Goal: Task Accomplishment & Management: Manage account settings

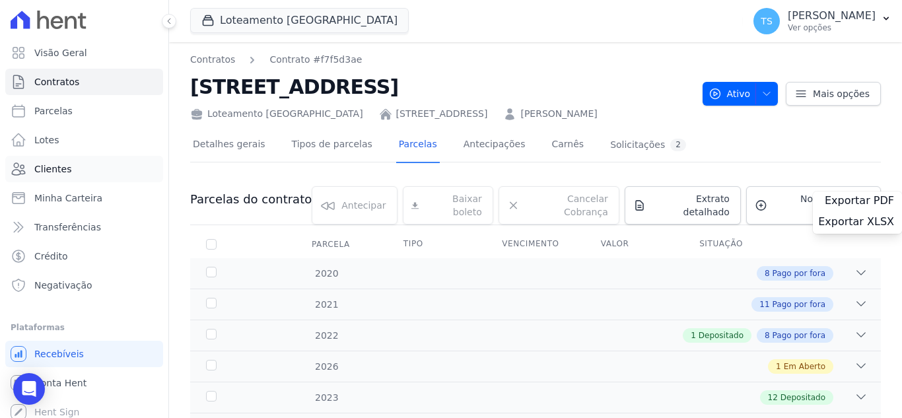
click at [63, 170] on span "Clientes" at bounding box center [52, 168] width 37 height 13
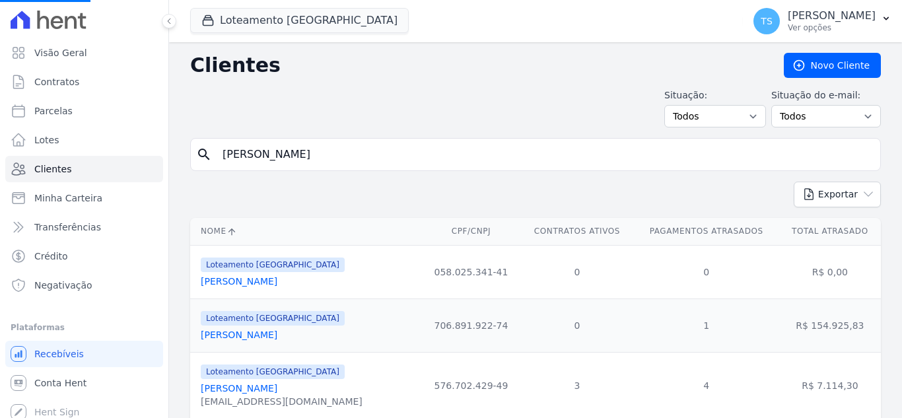
click at [308, 155] on input "jose nascimento" at bounding box center [545, 154] width 660 height 26
drag, startPoint x: 323, startPoint y: 155, endPoint x: 203, endPoint y: 157, distance: 120.2
click at [203, 157] on div "search jose nascimento" at bounding box center [535, 154] width 691 height 33
click at [302, 164] on input "search" at bounding box center [545, 154] width 660 height 26
paste input "Gabrielli Matoso Parizoto"
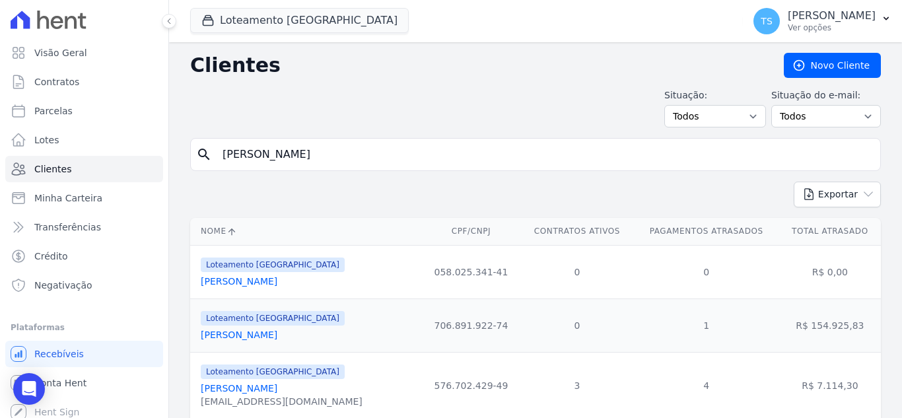
type input "Gabrielli Matoso Parizoto"
click at [205, 154] on icon "search" at bounding box center [204, 155] width 16 height 16
click at [324, 178] on form "search Gabrielli Matoso Parizoto" at bounding box center [535, 160] width 691 height 44
click at [338, 160] on input "Gabrielli Matoso Parizoto" at bounding box center [545, 154] width 660 height 26
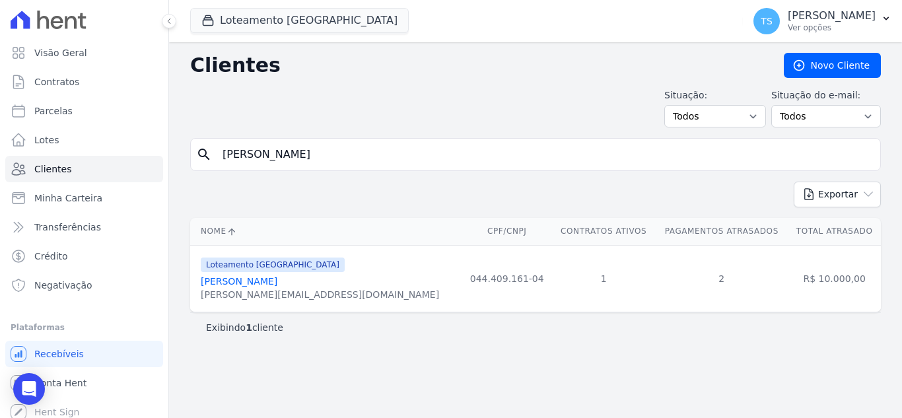
click at [257, 283] on link "Gabrielli Matoso Parizoto" at bounding box center [239, 281] width 77 height 11
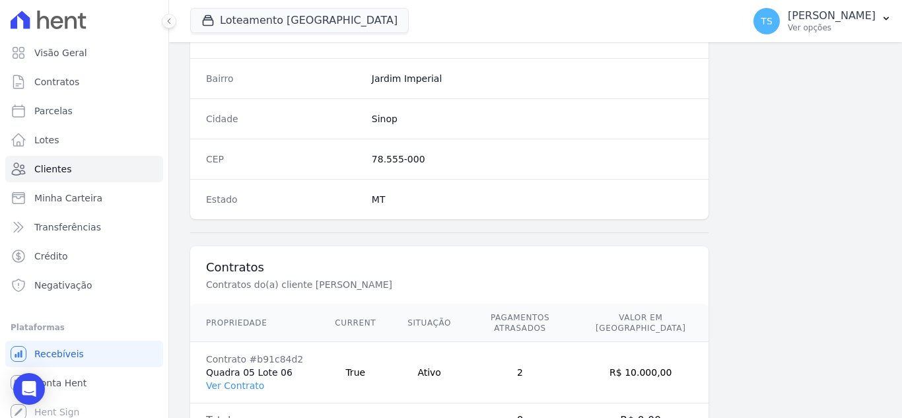
scroll to position [817, 0]
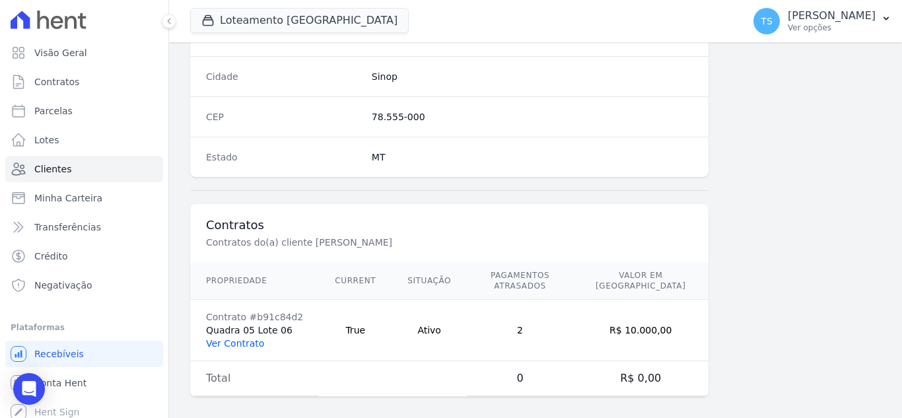
click at [230, 338] on link "Ver Contrato" at bounding box center [235, 343] width 58 height 11
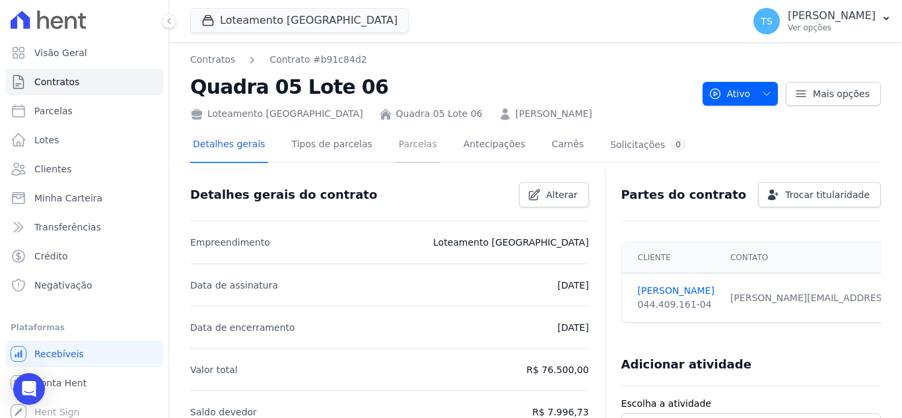
click at [399, 150] on link "Parcelas" at bounding box center [418, 145] width 44 height 35
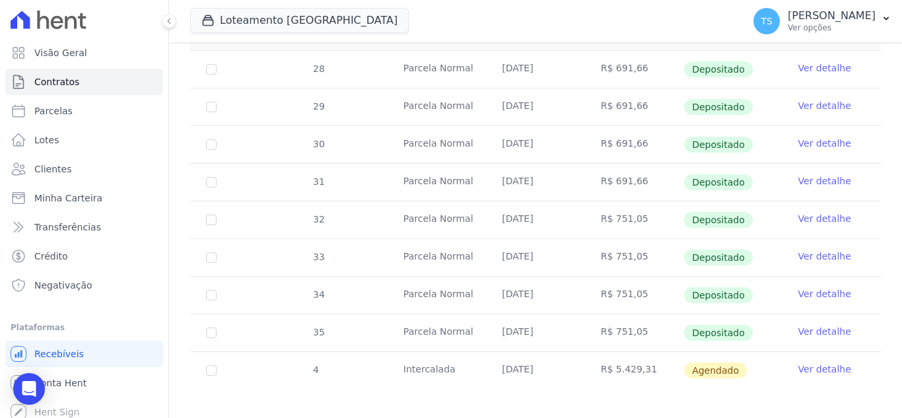
scroll to position [265, 0]
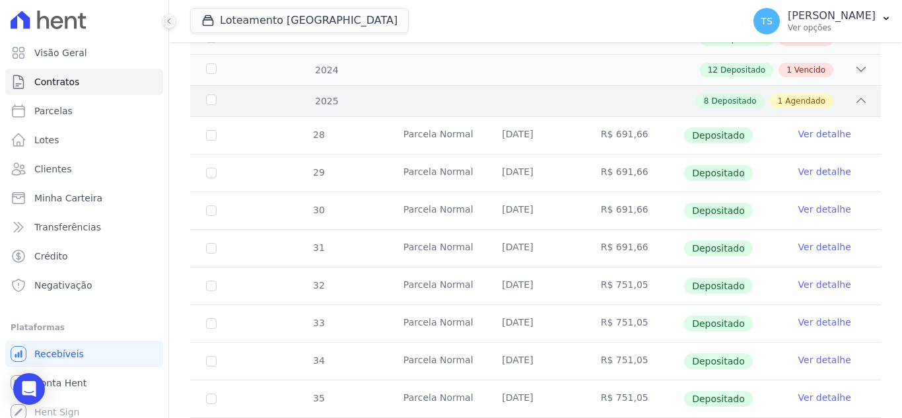
click at [843, 94] on div "8 Depositado 1 Agendado" at bounding box center [569, 101] width 597 height 15
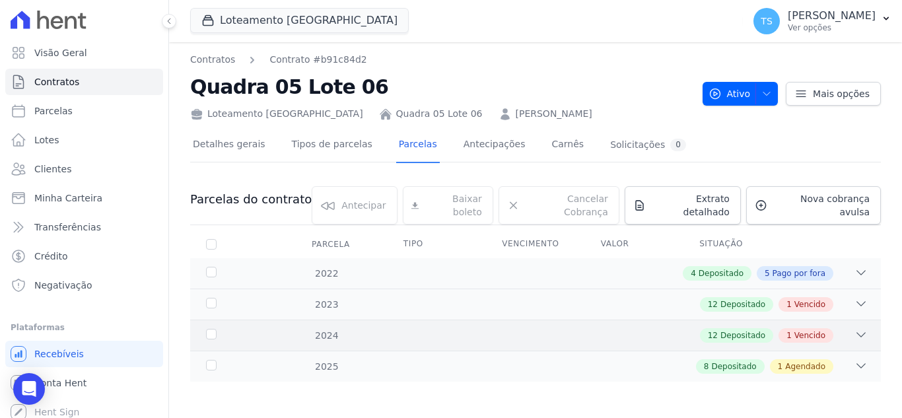
click at [670, 328] on div "12 Depositado 1 Vencido" at bounding box center [569, 335] width 597 height 15
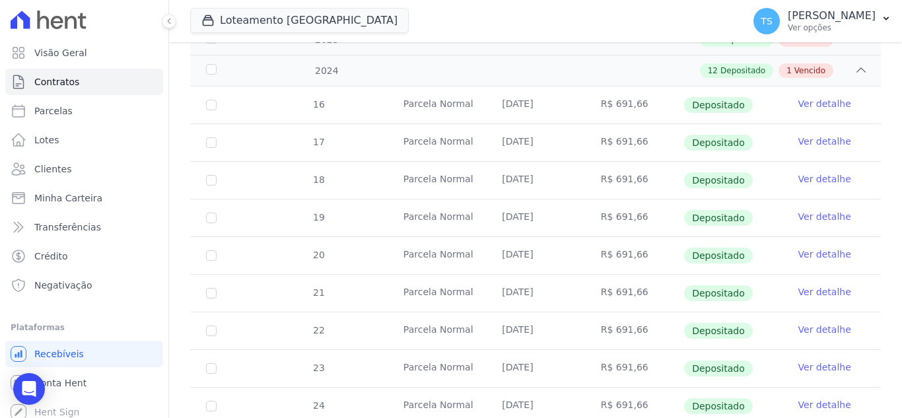
scroll to position [234, 0]
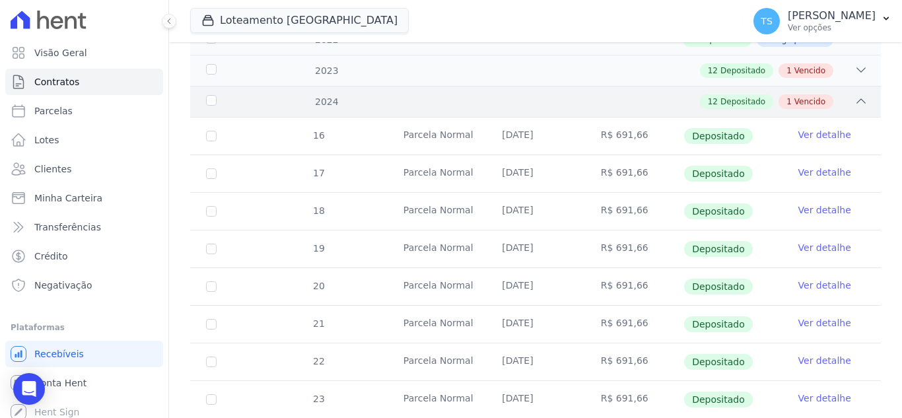
click at [854, 94] on icon at bounding box center [860, 100] width 13 height 13
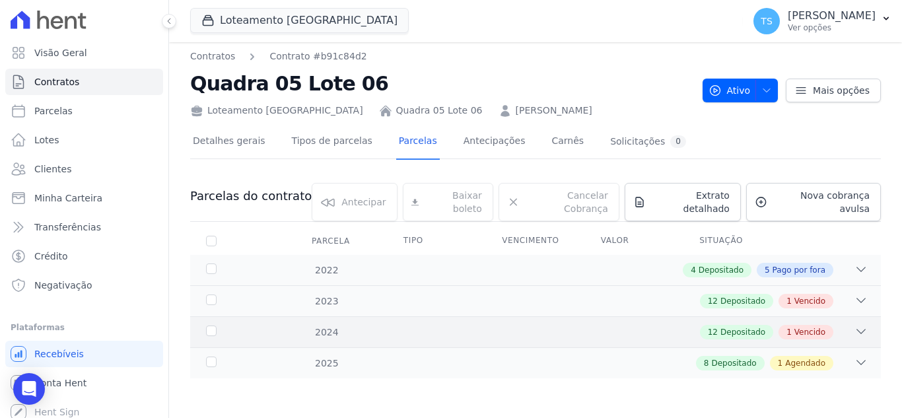
scroll to position [0, 0]
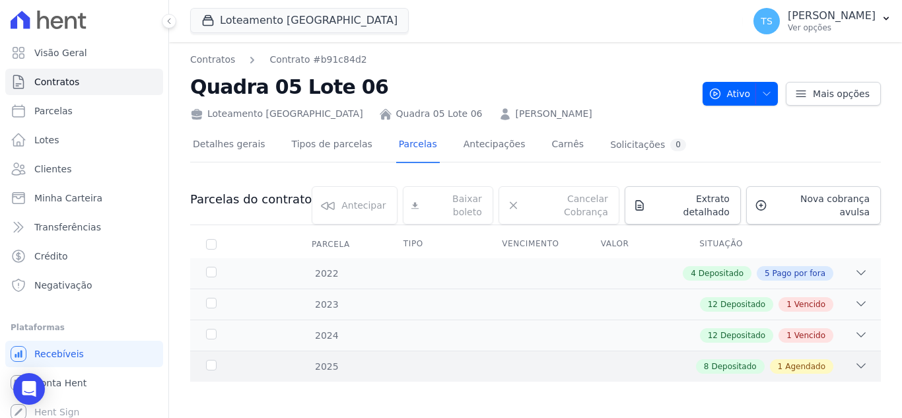
click at [688, 359] on div "8 Depositado 1 Agendado" at bounding box center [569, 366] width 597 height 15
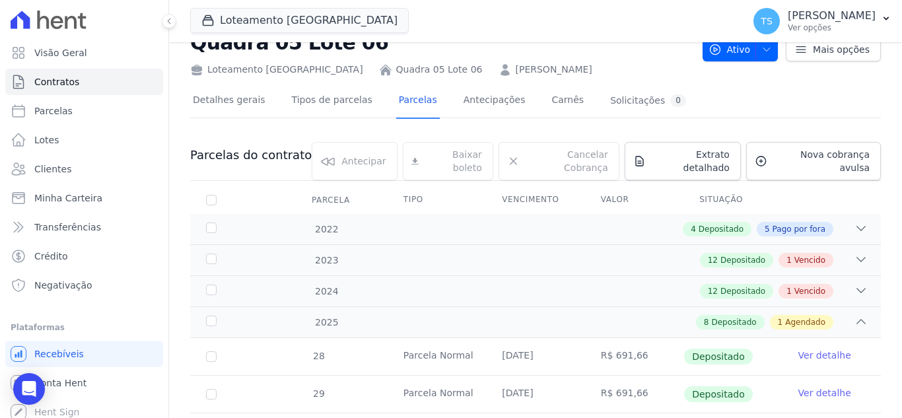
scroll to position [21, 0]
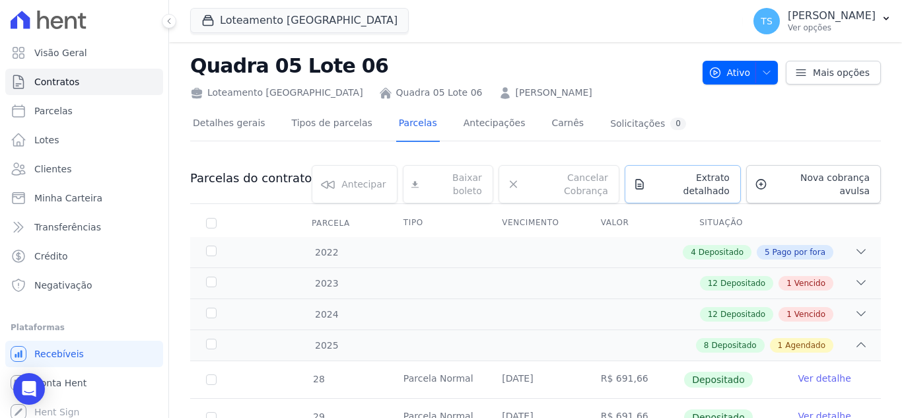
click at [691, 178] on span "Extrato detalhado" at bounding box center [690, 184] width 79 height 26
click at [845, 182] on span "Exportar PDF" at bounding box center [859, 179] width 69 height 13
click at [708, 123] on div "Detalhes gerais Tipos de parcelas Parcelas Antecipações Carnês Solicitações 0" at bounding box center [535, 124] width 691 height 33
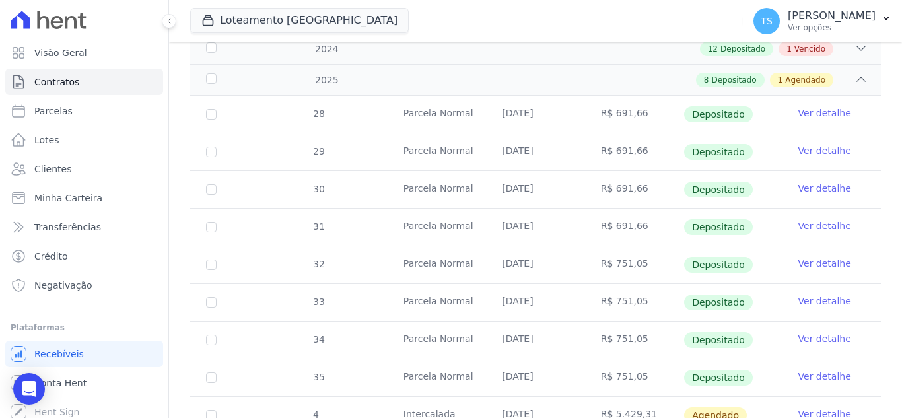
scroll to position [265, 0]
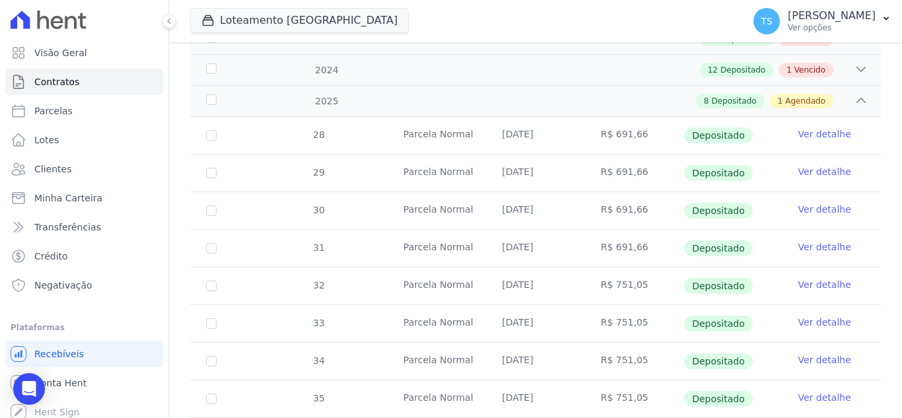
click at [805, 127] on link "Ver detalhe" at bounding box center [824, 133] width 53 height 13
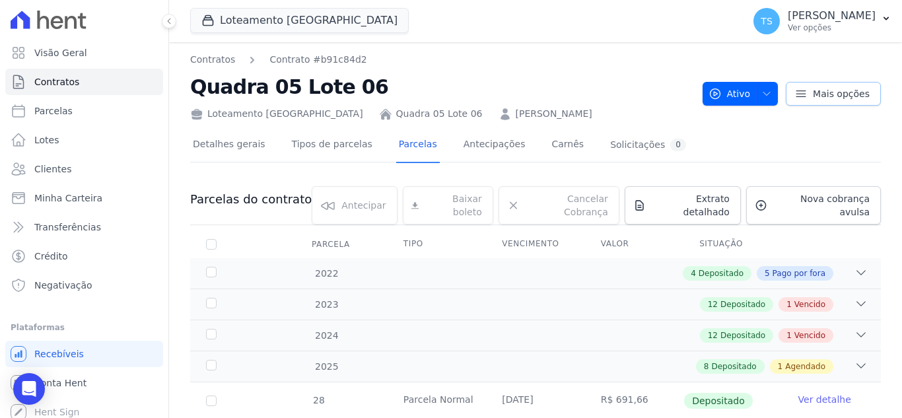
click at [796, 95] on icon at bounding box center [800, 93] width 13 height 13
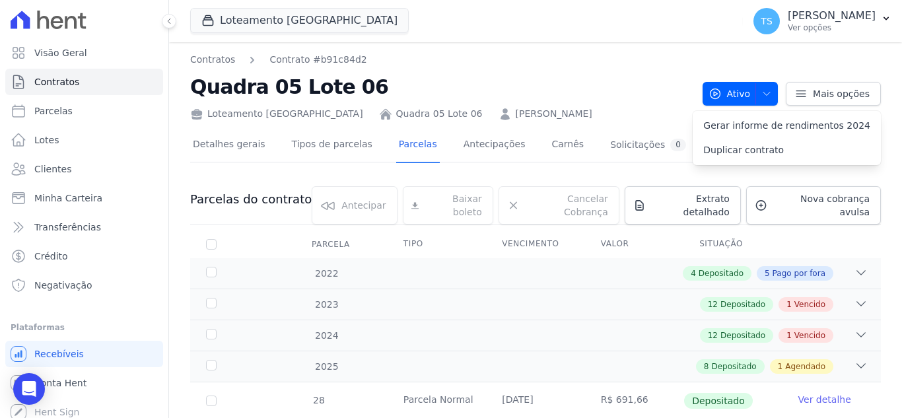
click at [645, 79] on h2 "Quadra 05 Lote 06" at bounding box center [441, 87] width 502 height 30
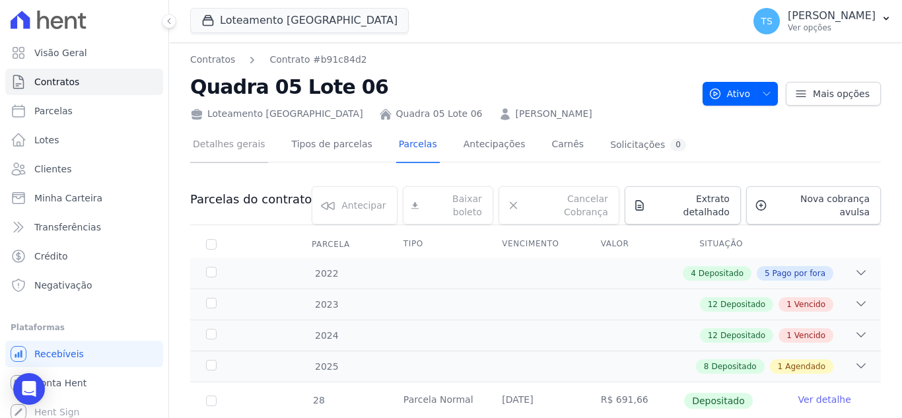
click at [225, 147] on link "Detalhes gerais" at bounding box center [229, 145] width 78 height 35
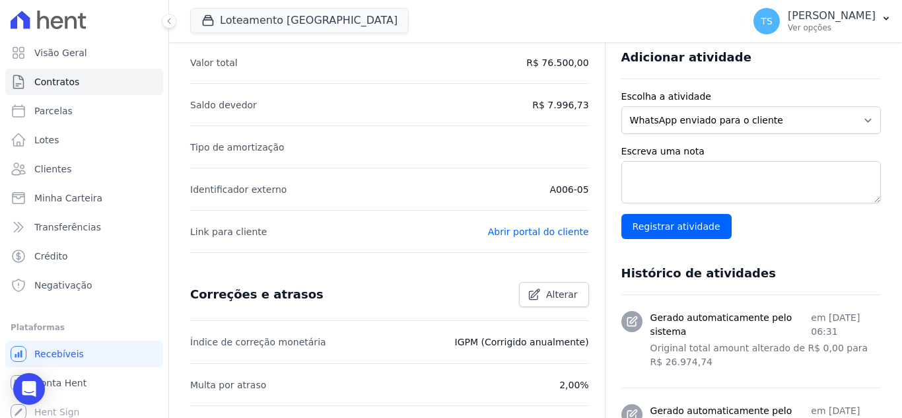
scroll to position [330, 0]
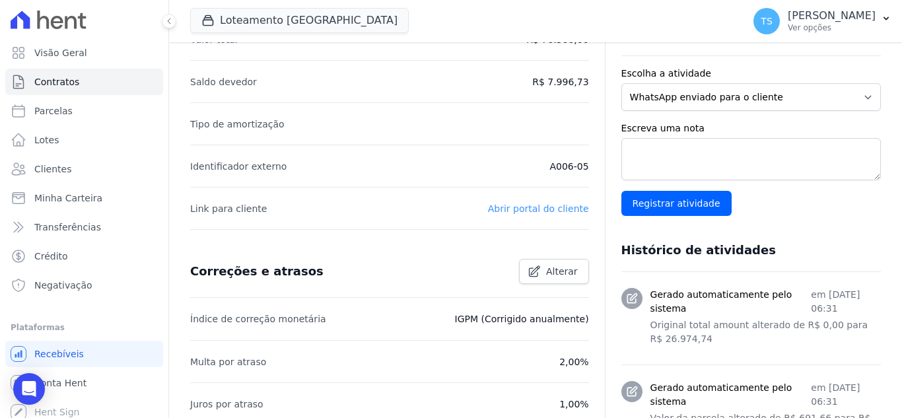
click at [541, 210] on link "Abrir portal do cliente" at bounding box center [538, 208] width 101 height 11
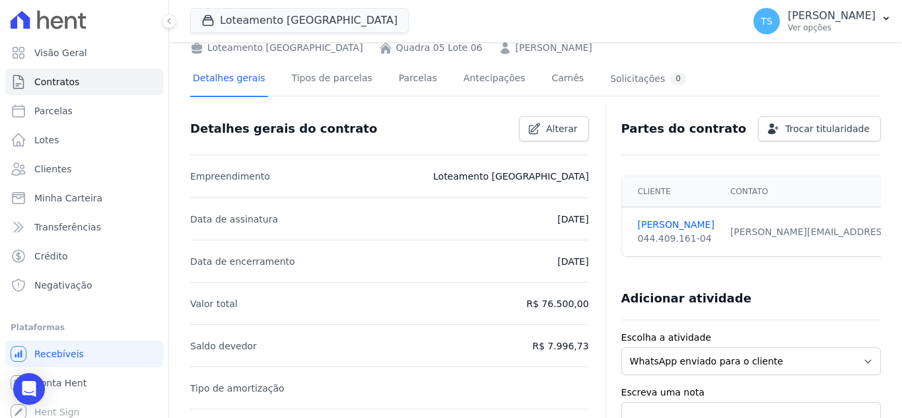
scroll to position [0, 0]
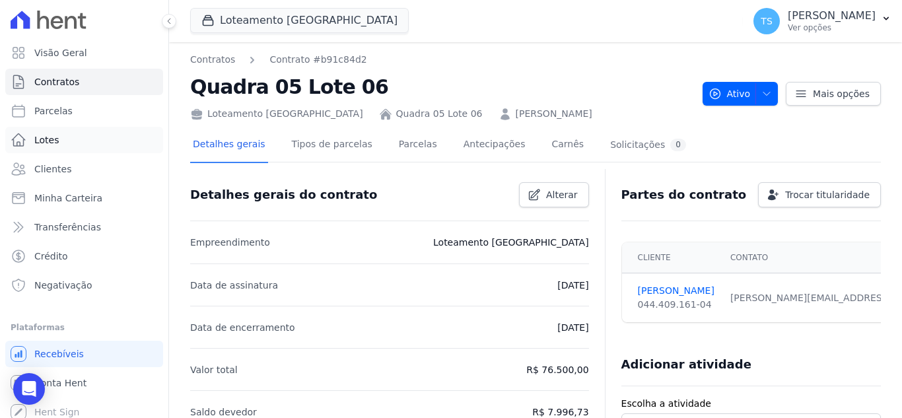
click at [71, 142] on link "Lotes" at bounding box center [84, 140] width 158 height 26
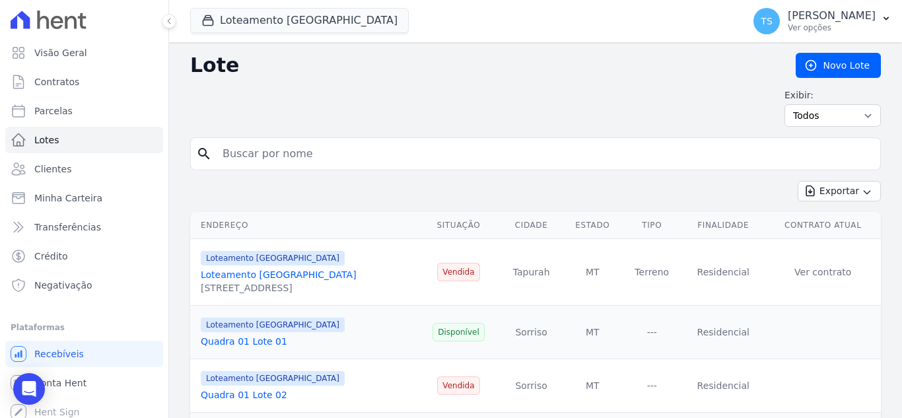
click at [281, 157] on input "search" at bounding box center [545, 154] width 660 height 26
type input "jose"
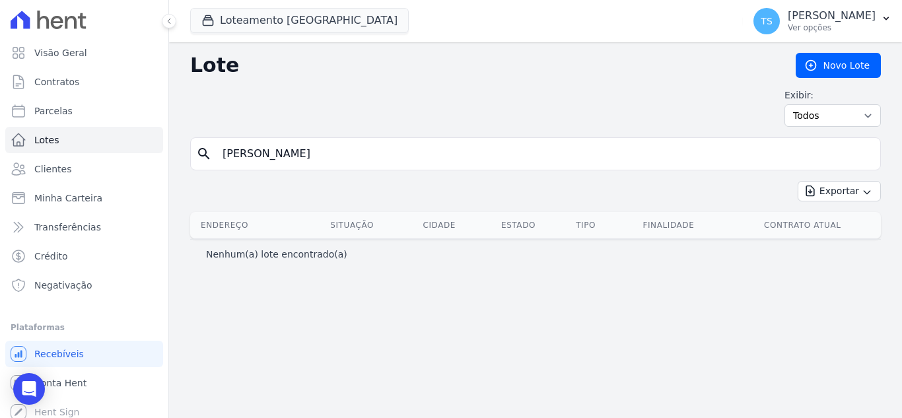
click at [281, 157] on input "jose" at bounding box center [545, 154] width 660 height 26
type input "jose aparecido"
click at [236, 155] on input "jose aparecido" at bounding box center [545, 154] width 660 height 26
type input "josé aparecido"
click at [339, 155] on input "josé aparecido" at bounding box center [545, 154] width 660 height 26
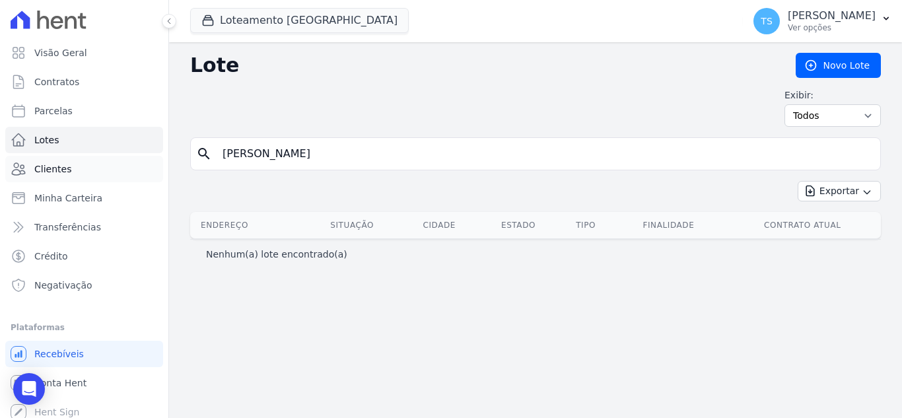
click at [62, 172] on span "Clientes" at bounding box center [52, 168] width 37 height 13
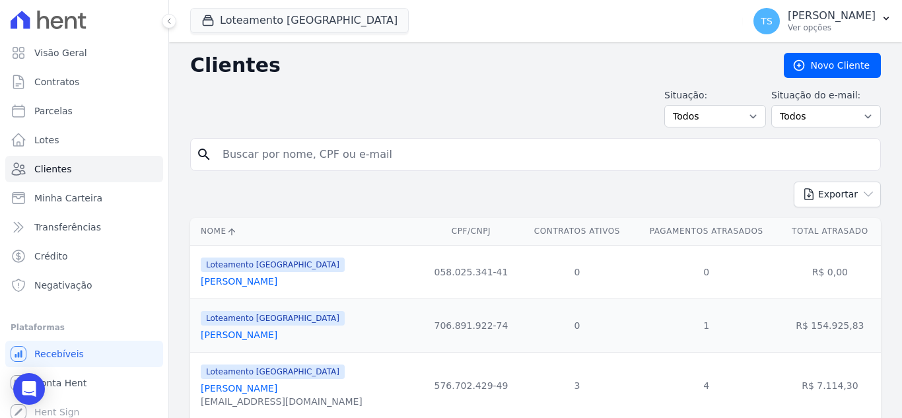
drag, startPoint x: 365, startPoint y: 153, endPoint x: 217, endPoint y: 155, distance: 148.6
click at [217, 155] on input "search" at bounding box center [545, 154] width 660 height 26
click at [268, 155] on input "search" at bounding box center [545, 154] width 660 height 26
type input "josé Aparecido"
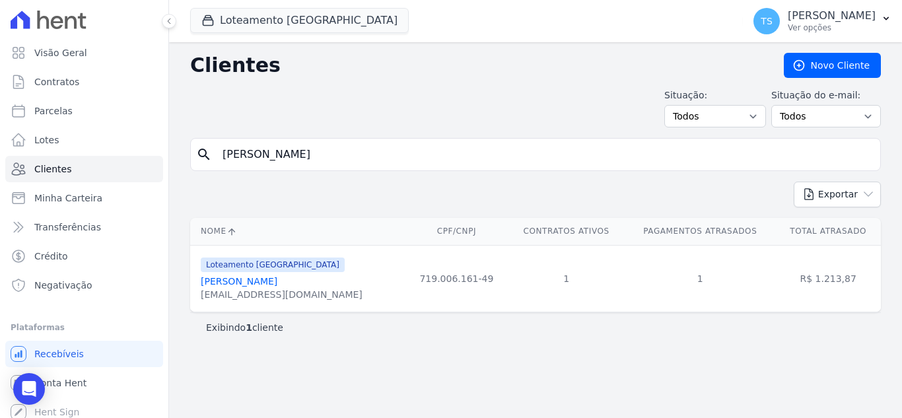
click at [277, 284] on link "José Aparecido Benedito Do Nascimento" at bounding box center [239, 281] width 77 height 11
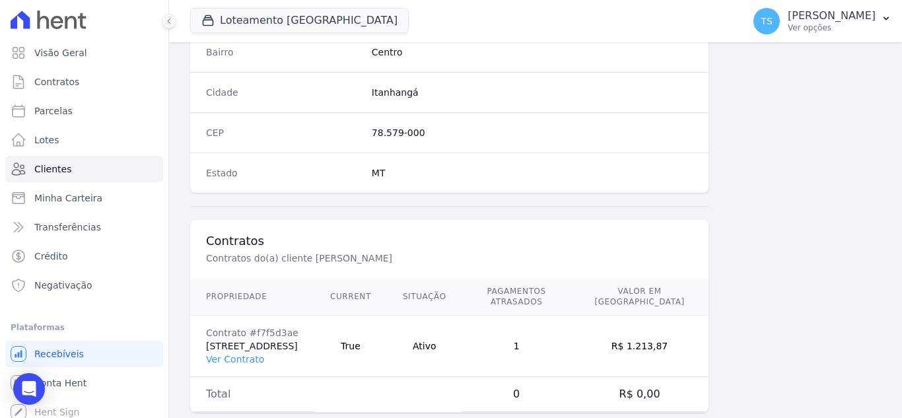
scroll to position [817, 0]
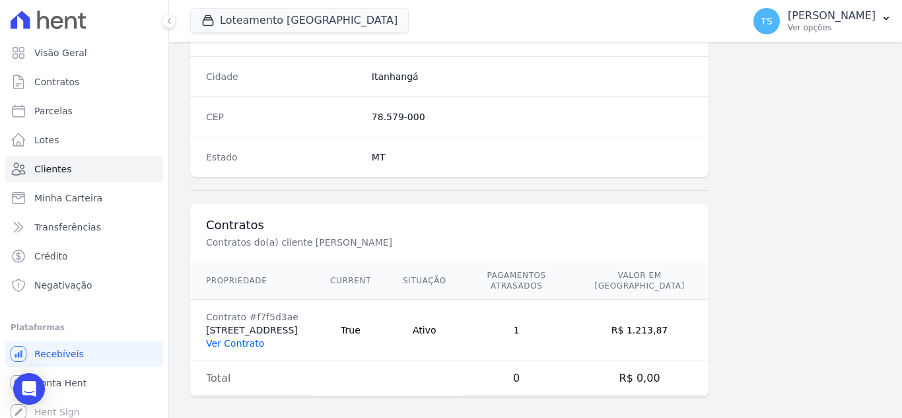
click at [244, 338] on link "Ver Contrato" at bounding box center [235, 343] width 58 height 11
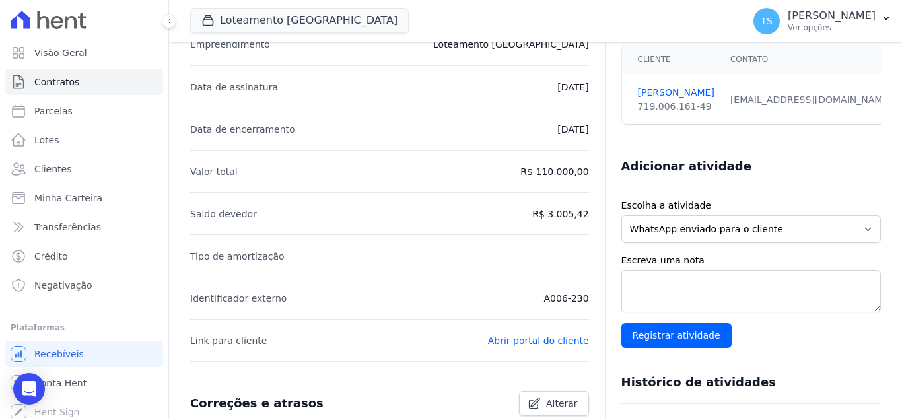
scroll to position [132, 0]
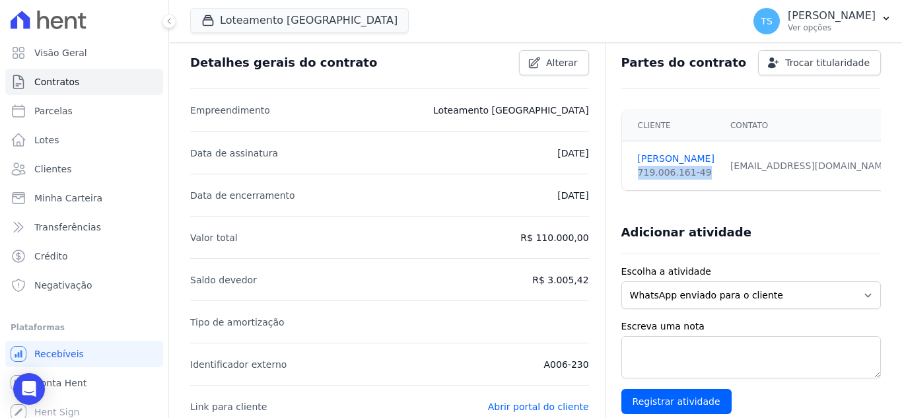
drag, startPoint x: 633, startPoint y: 174, endPoint x: 692, endPoint y: 178, distance: 59.6
click at [692, 178] on div "719.006.161-49" at bounding box center [676, 173] width 77 height 14
copy div "719.006.161-49"
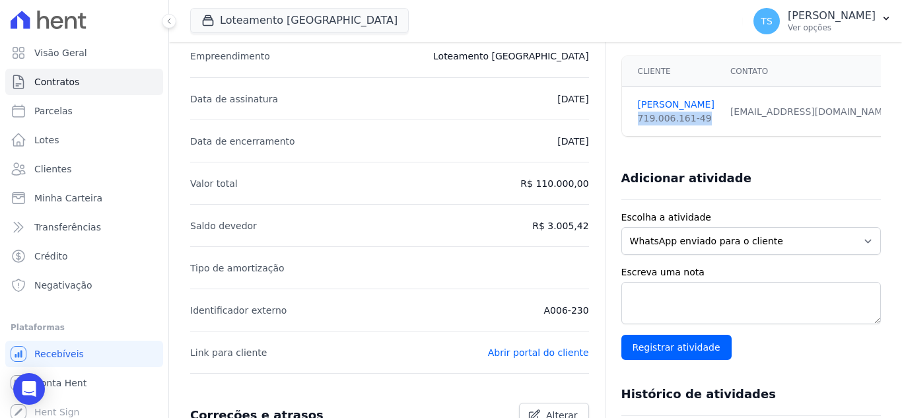
scroll to position [264, 0]
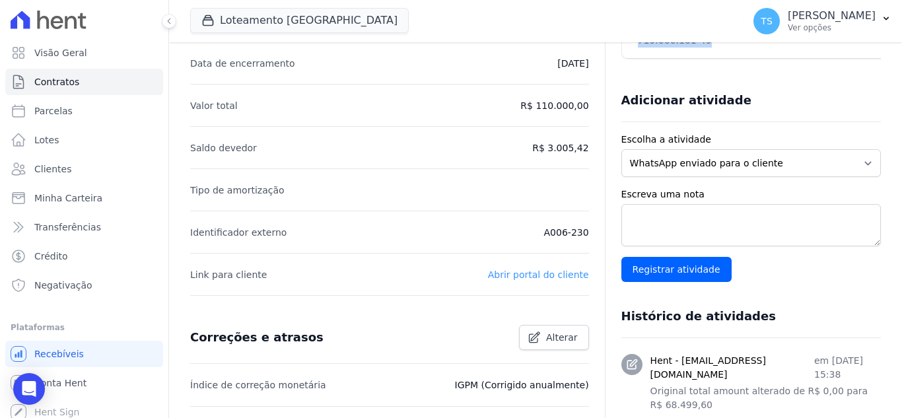
click at [537, 276] on link "Abrir portal do cliente" at bounding box center [538, 274] width 101 height 11
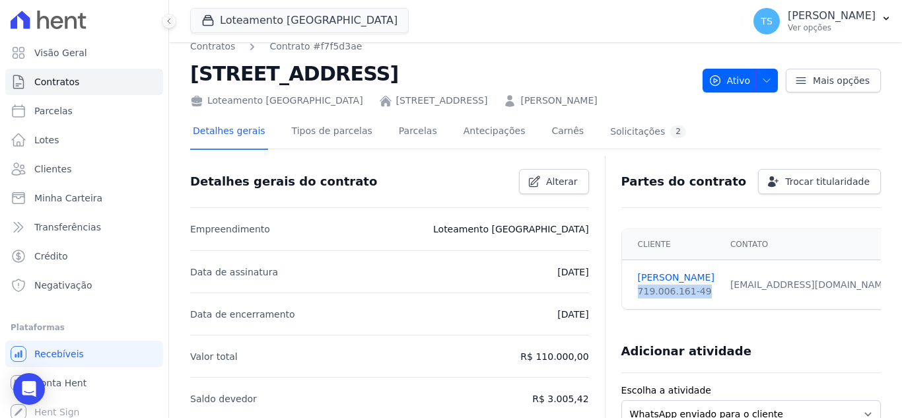
scroll to position [0, 0]
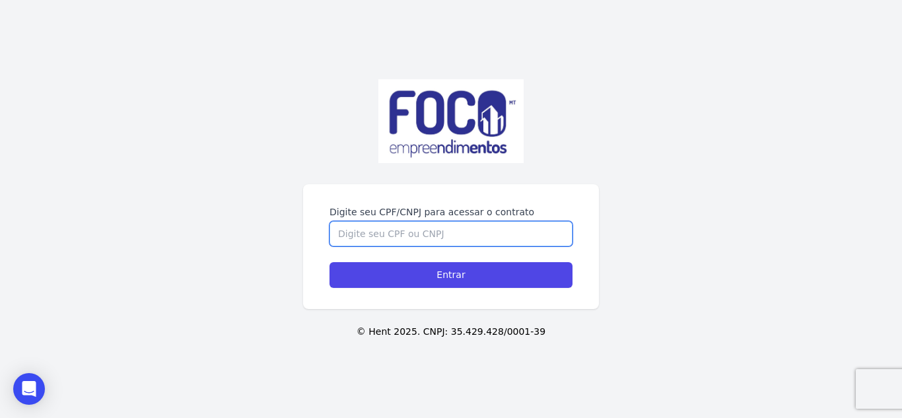
click at [442, 230] on input "Digite seu CPF/CNPJ para acessar o contrato" at bounding box center [450, 233] width 243 height 25
click at [432, 228] on input "Digite seu CPF/CNPJ para acessar o contrato" at bounding box center [450, 233] width 243 height 25
paste input "719.006.161-49"
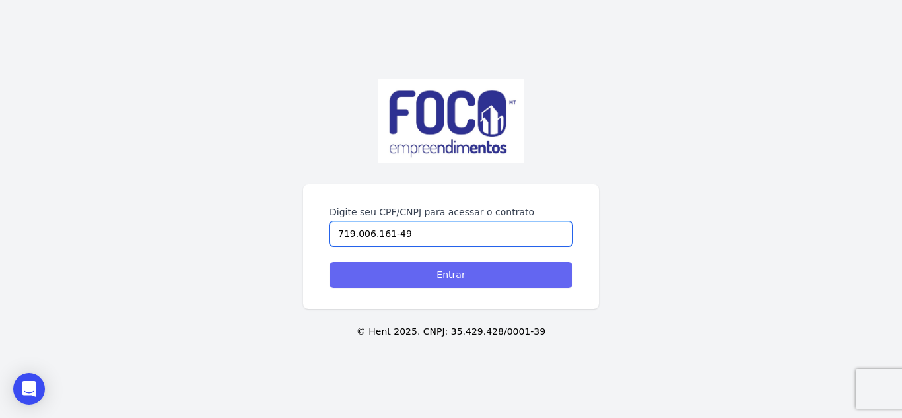
type input "719.006.161-49"
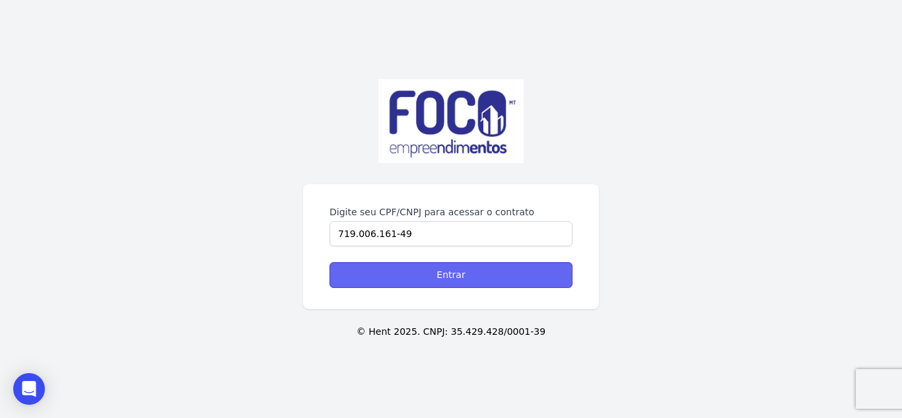
click at [438, 271] on input "Entrar" at bounding box center [450, 275] width 243 height 26
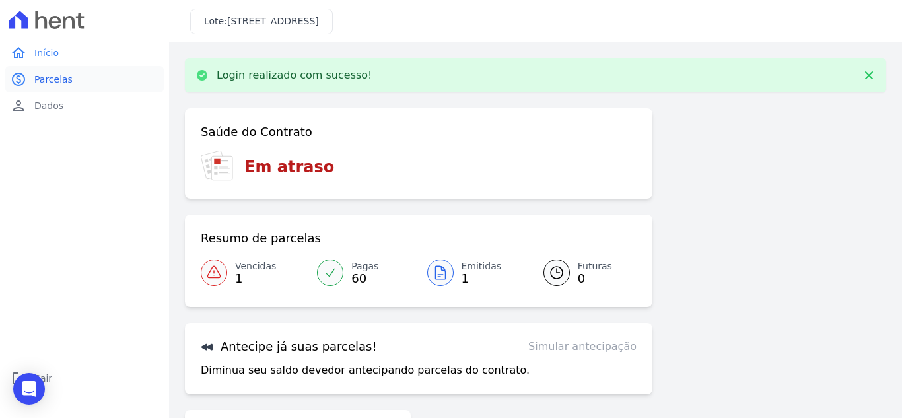
click at [56, 79] on span "Parcelas" at bounding box center [53, 79] width 38 height 13
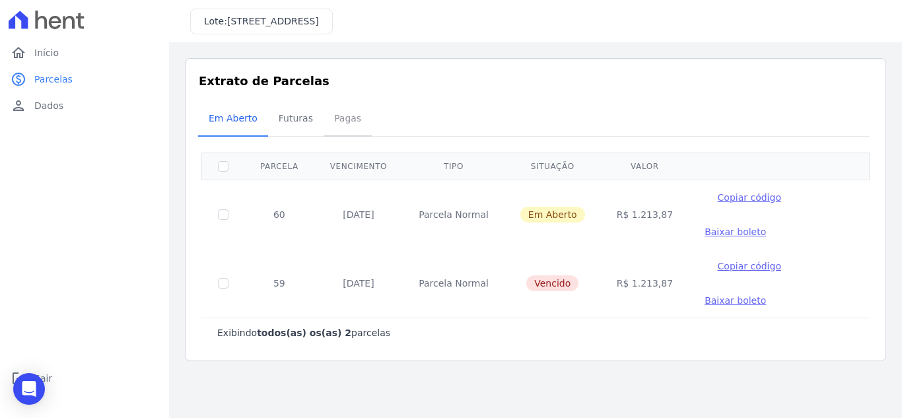
click at [345, 123] on span "Pagas" at bounding box center [347, 118] width 43 height 26
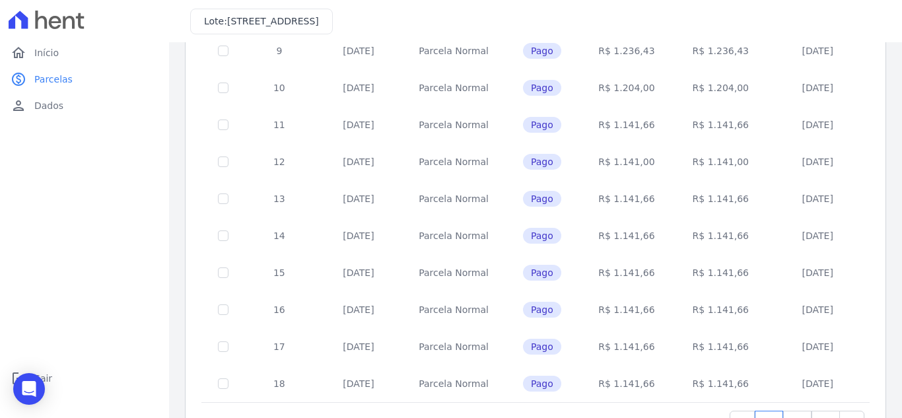
scroll to position [578, 0]
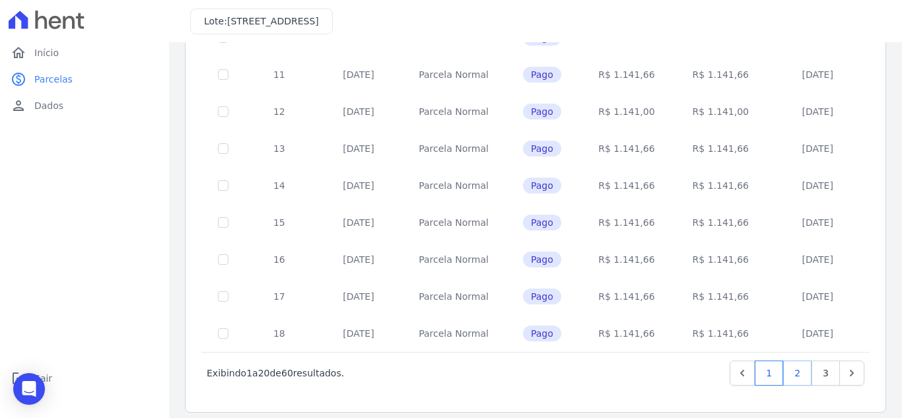
click at [792, 367] on link "2" at bounding box center [797, 373] width 28 height 25
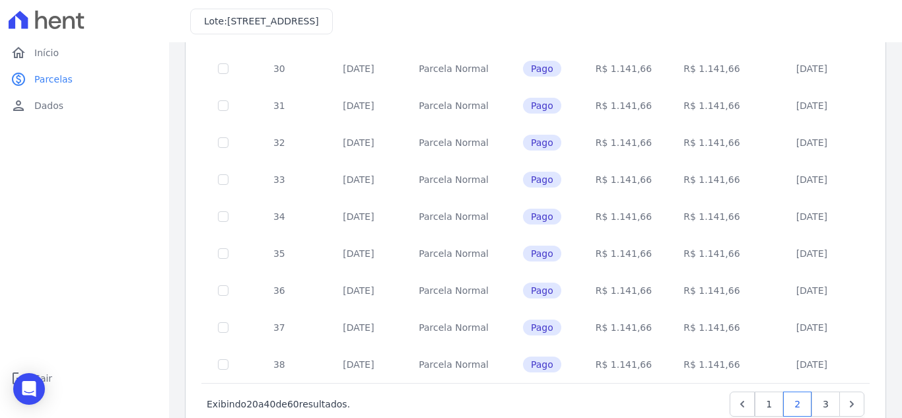
scroll to position [578, 0]
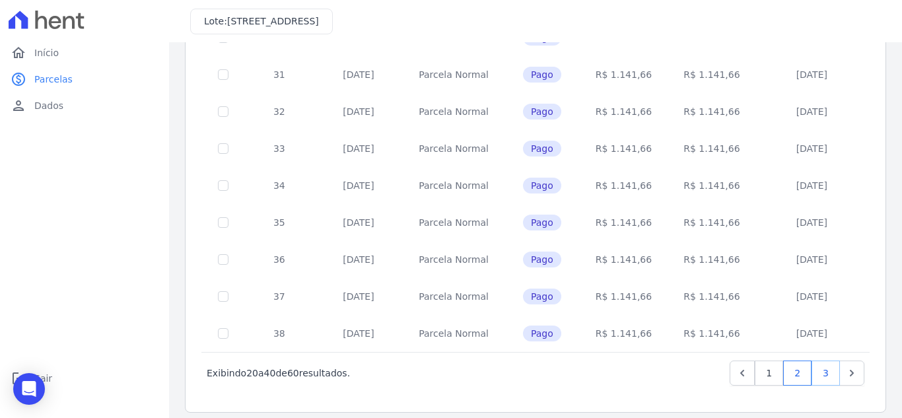
click at [813, 364] on link "3" at bounding box center [826, 373] width 28 height 25
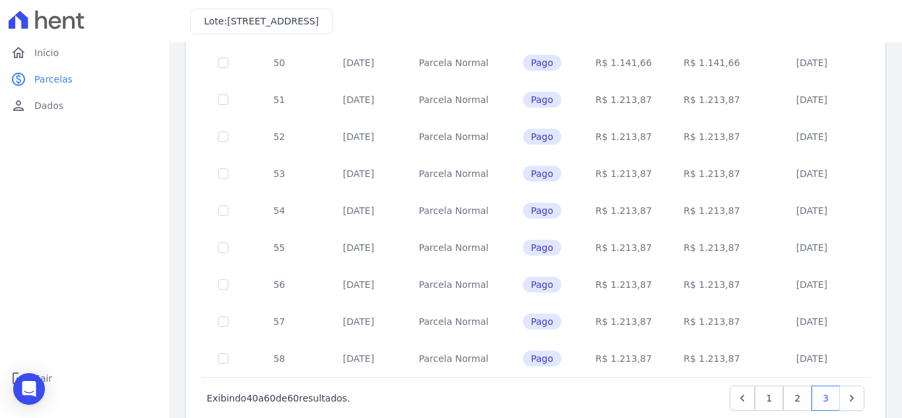
scroll to position [578, 0]
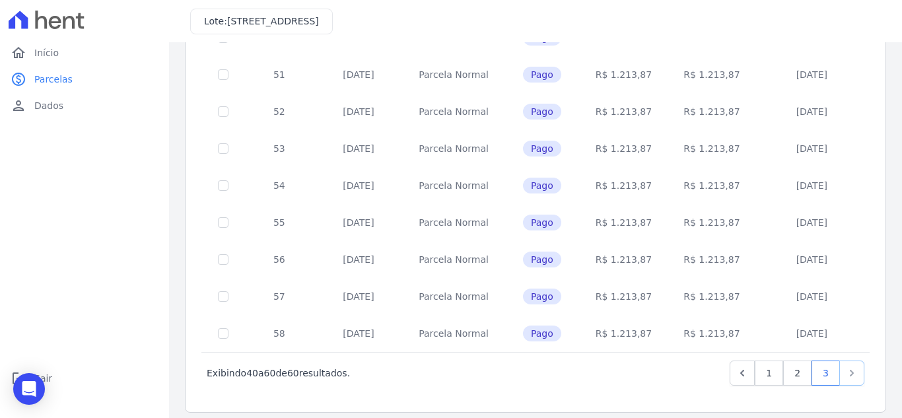
click at [845, 366] on icon "Next" at bounding box center [851, 372] width 13 height 13
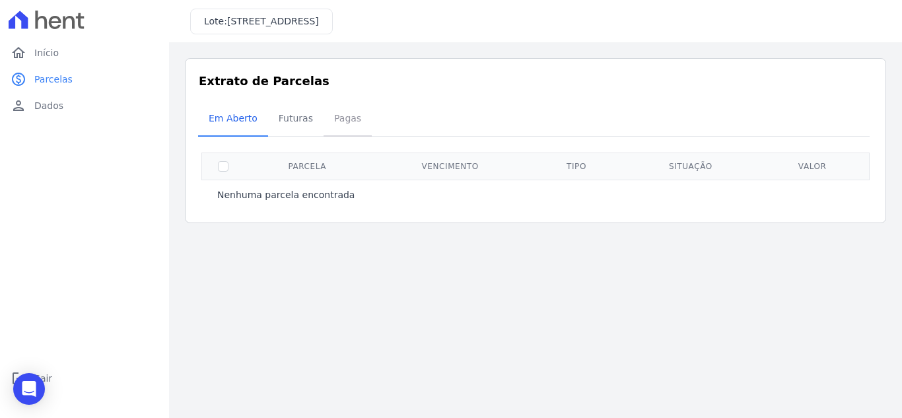
click at [338, 120] on span "Pagas" at bounding box center [347, 118] width 43 height 26
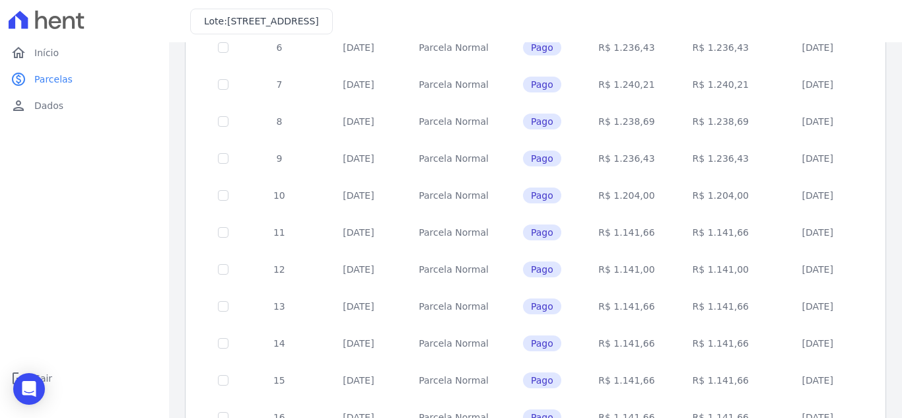
scroll to position [578, 0]
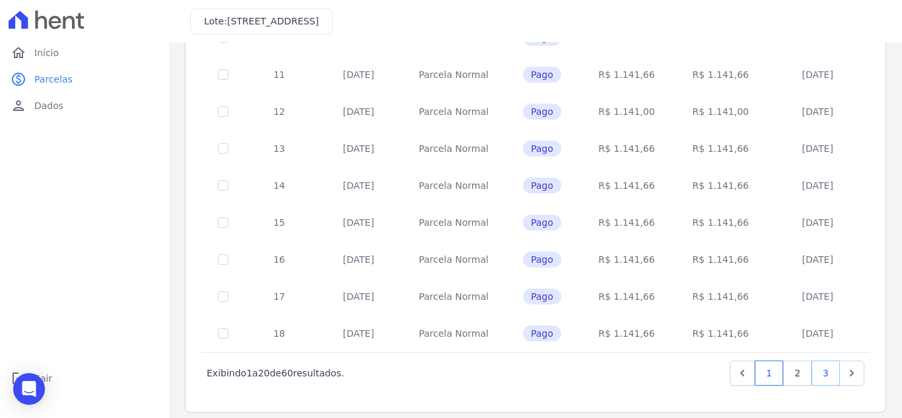
click at [818, 366] on link "3" at bounding box center [826, 373] width 28 height 25
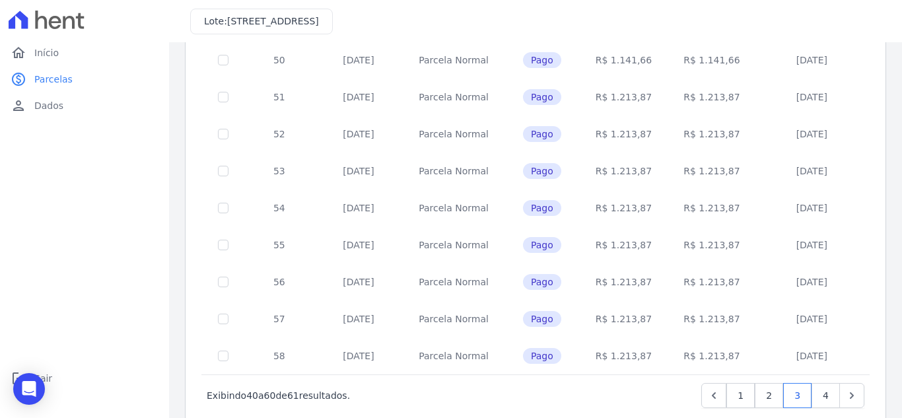
scroll to position [578, 0]
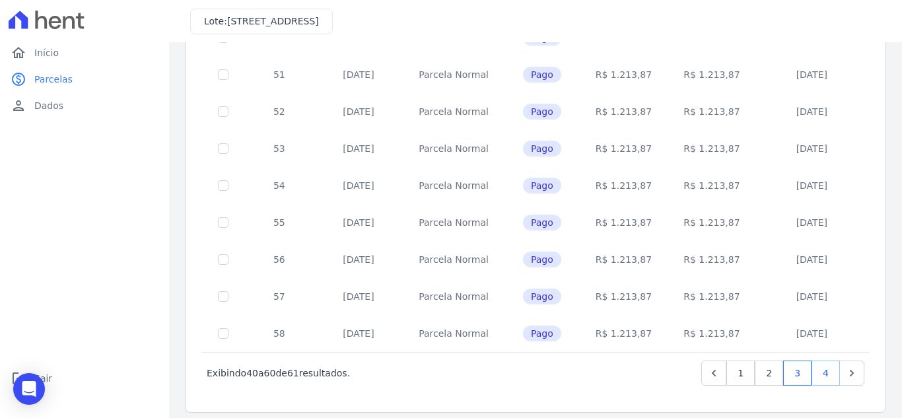
click at [812, 363] on link "4" at bounding box center [826, 373] width 28 height 25
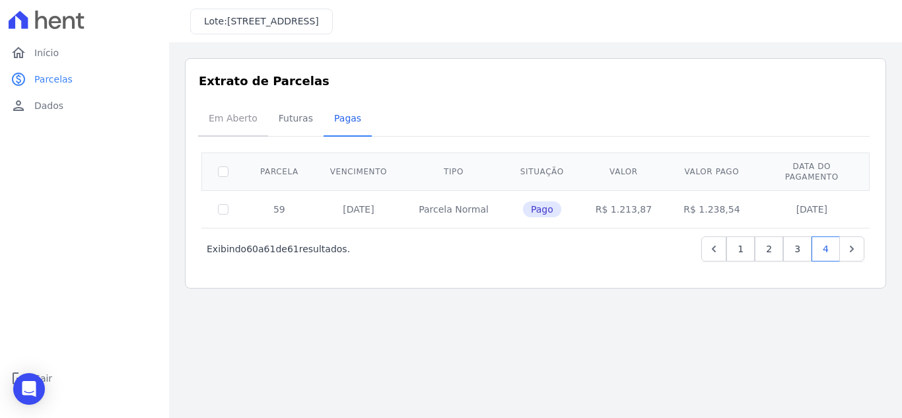
click at [226, 116] on span "Em Aberto" at bounding box center [233, 118] width 65 height 26
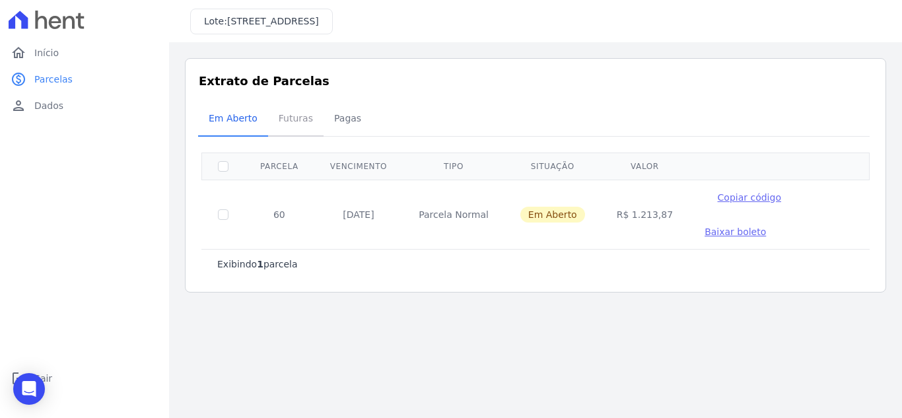
click at [295, 121] on span "Futuras" at bounding box center [296, 118] width 50 height 26
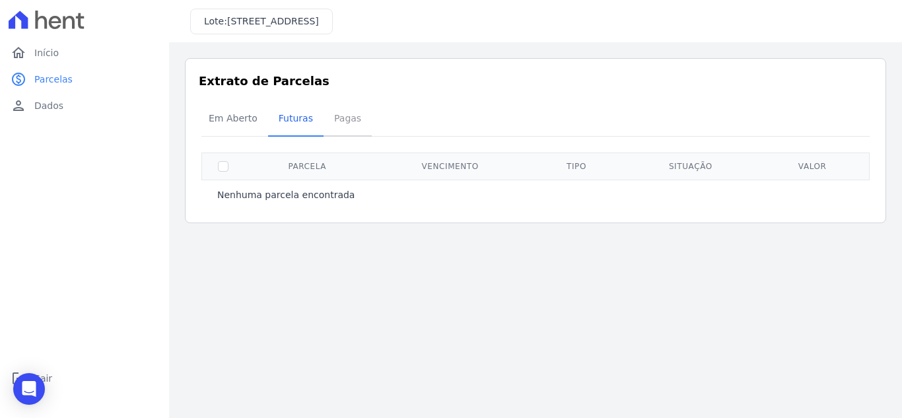
click at [331, 120] on span "Pagas" at bounding box center [347, 118] width 43 height 26
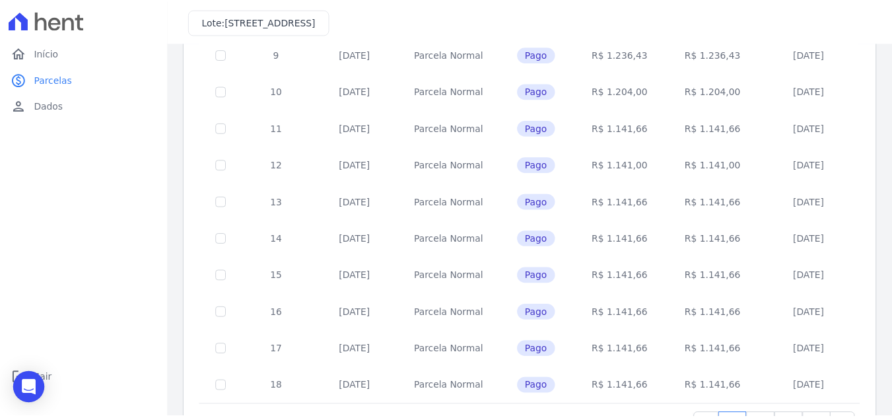
scroll to position [578, 0]
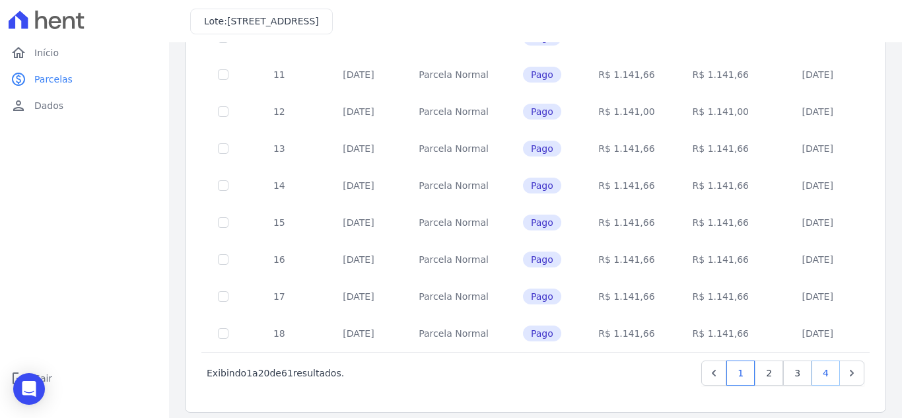
click at [815, 368] on link "4" at bounding box center [826, 373] width 28 height 25
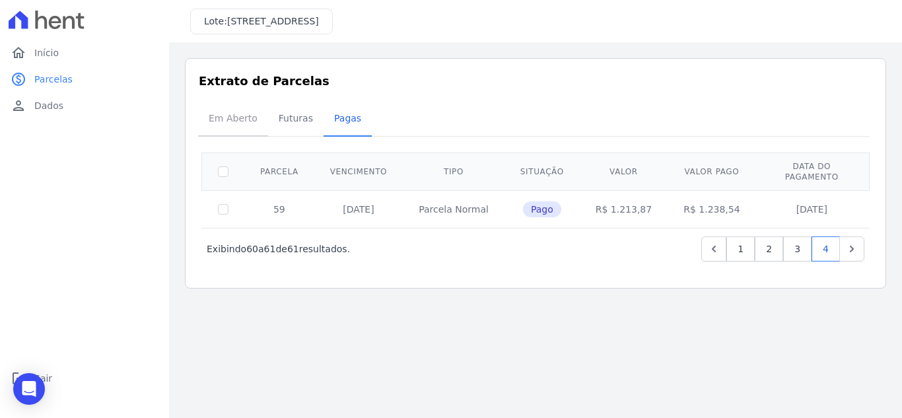
click at [228, 121] on span "Em Aberto" at bounding box center [233, 118] width 65 height 26
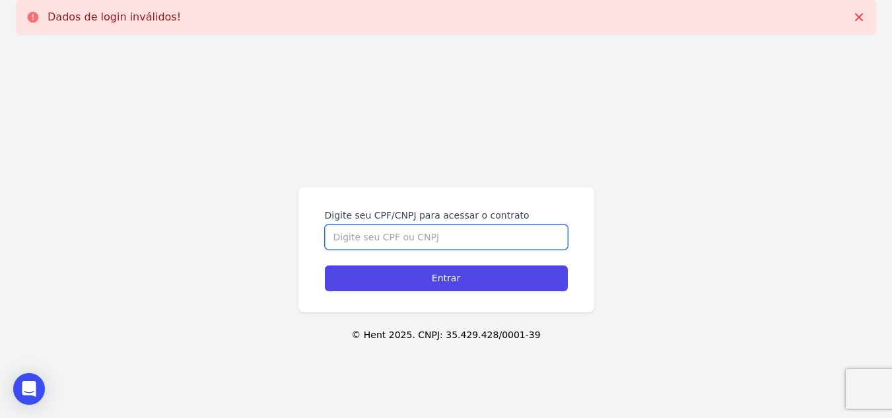
click at [436, 231] on input "Digite seu CPF/CNPJ para acessar o contrato" at bounding box center [446, 237] width 243 height 25
paste input "719.006.161-49"
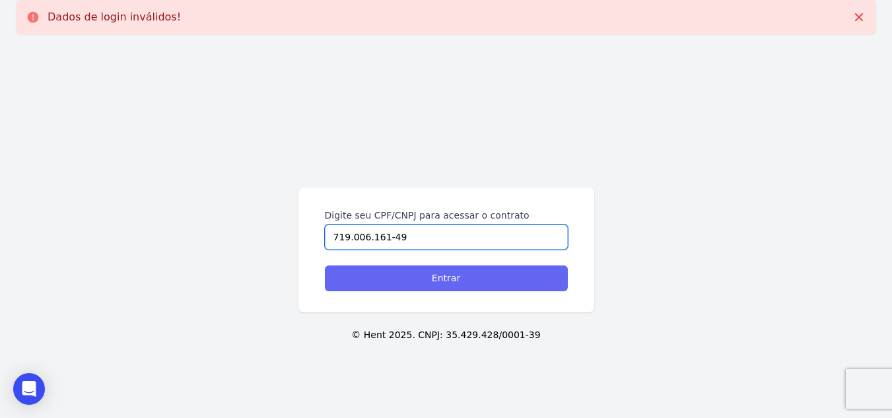
type input "719.006.161-49"
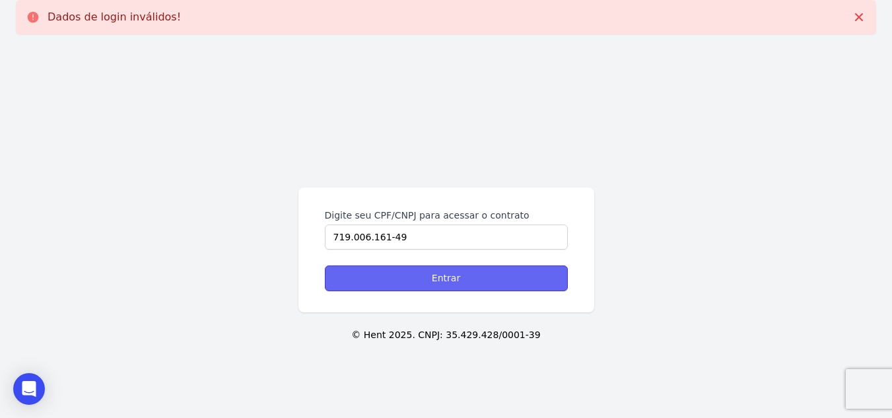
click at [442, 275] on input "Entrar" at bounding box center [446, 278] width 243 height 26
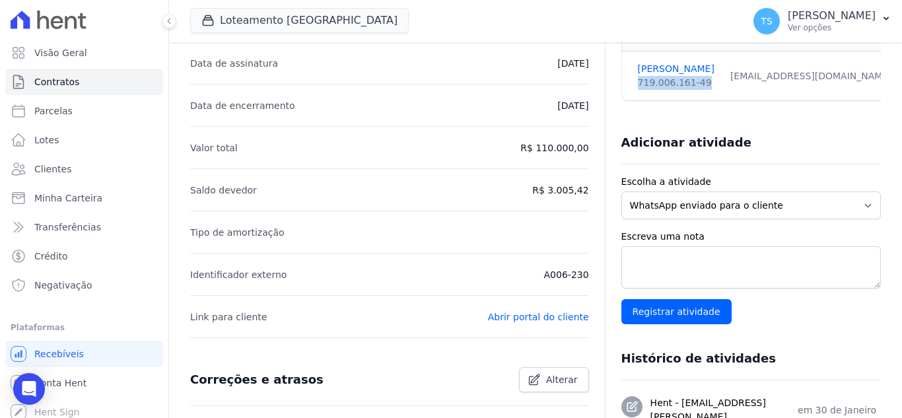
scroll to position [264, 0]
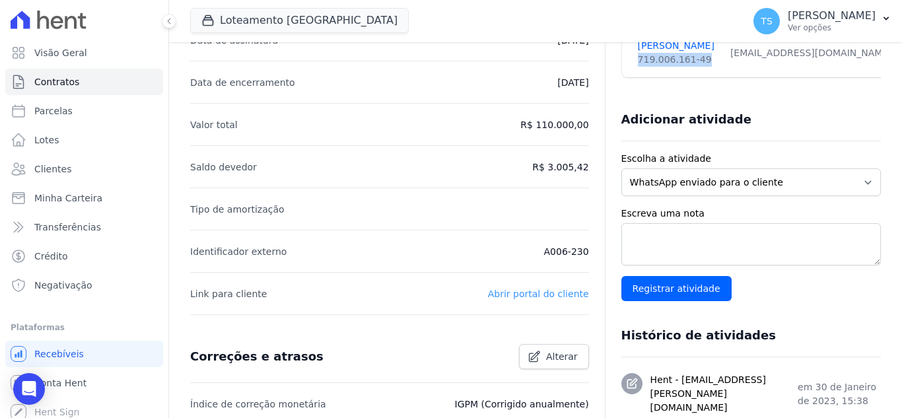
click at [518, 289] on link "Abrir portal do cliente" at bounding box center [538, 294] width 101 height 11
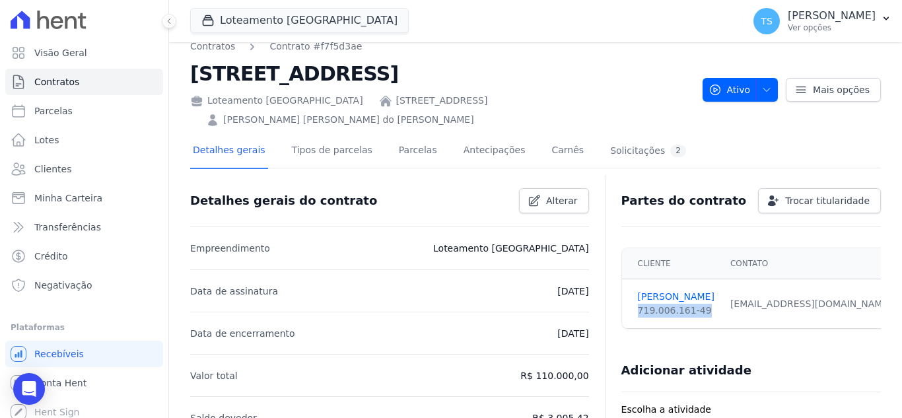
scroll to position [0, 0]
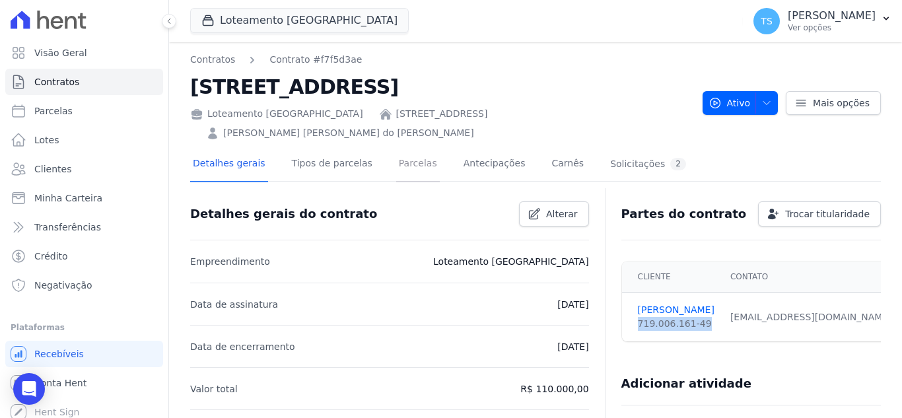
click at [405, 147] on link "Parcelas" at bounding box center [418, 164] width 44 height 35
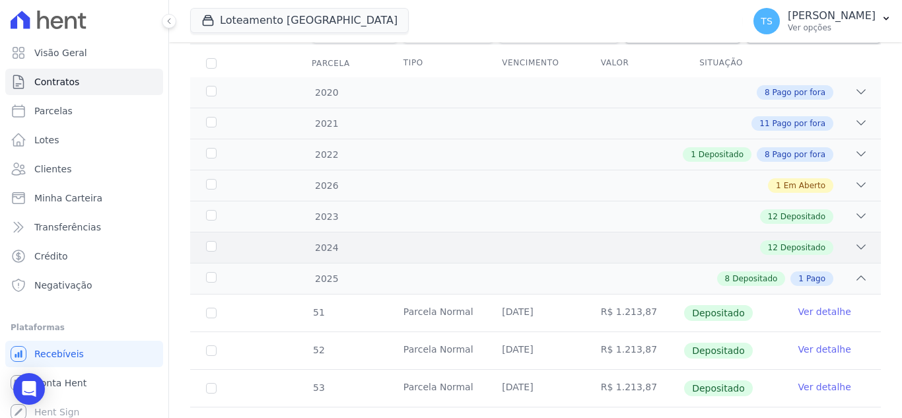
scroll to position [198, 0]
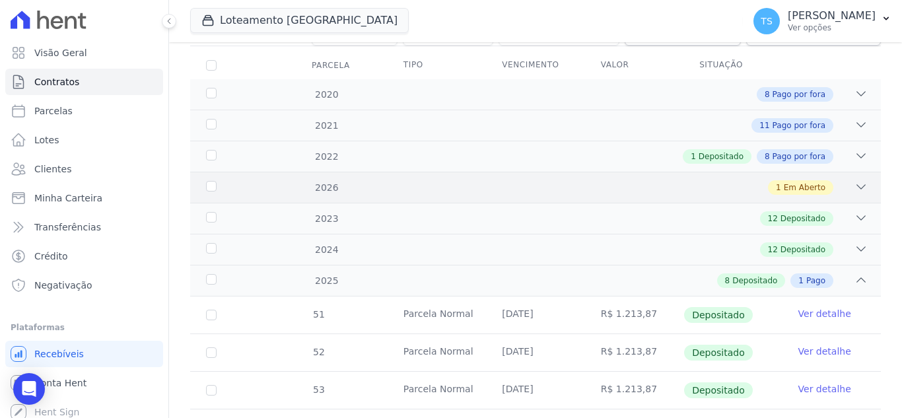
click at [854, 180] on icon at bounding box center [860, 186] width 13 height 13
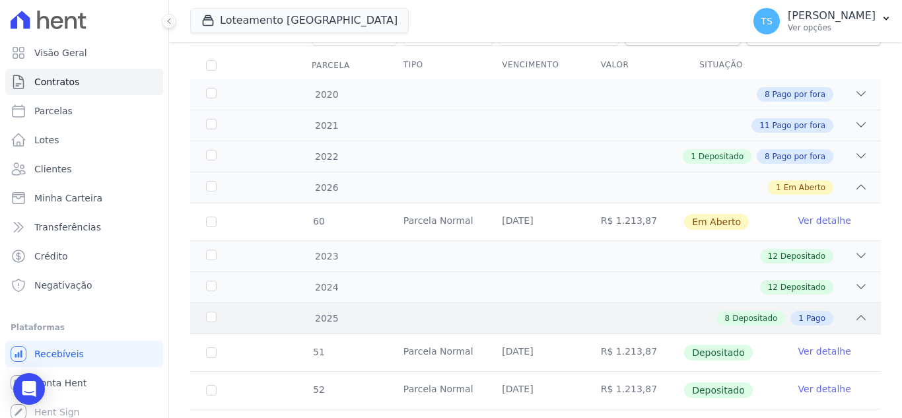
click at [854, 311] on icon at bounding box center [860, 317] width 13 height 13
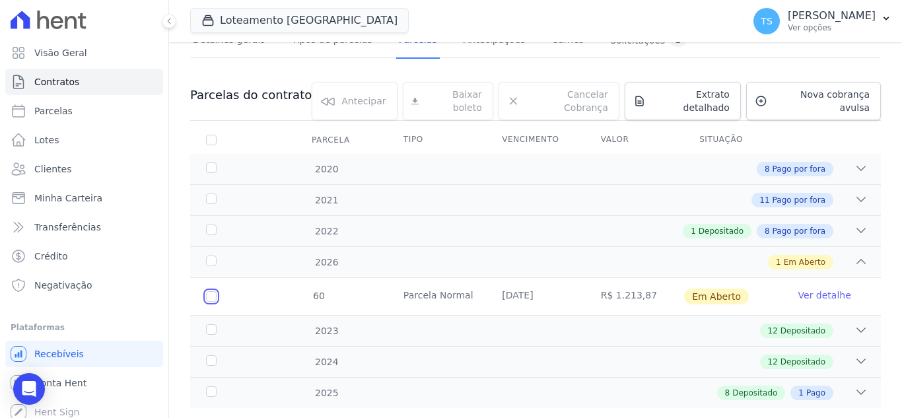
click at [207, 291] on input "checkbox" at bounding box center [211, 296] width 11 height 11
checkbox input "true"
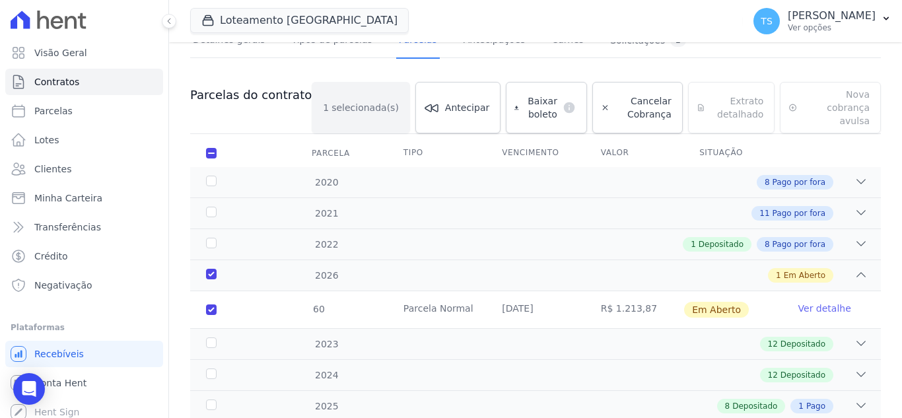
click at [507, 291] on td "[DATE]" at bounding box center [535, 309] width 98 height 37
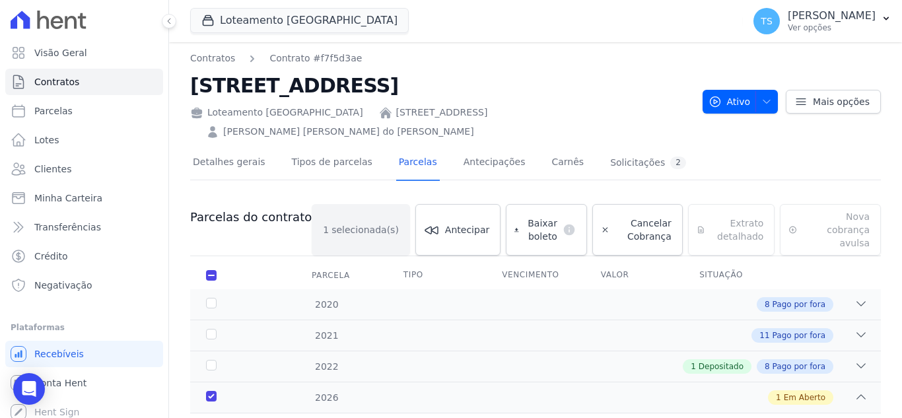
scroll to position [0, 0]
click at [801, 96] on icon at bounding box center [800, 102] width 13 height 13
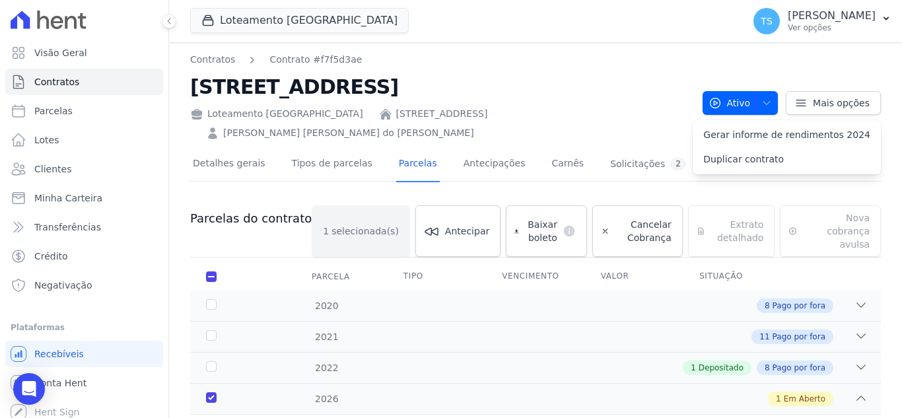
click at [672, 140] on div "Detalhes gerais Tipos de parcelas Parcelas Antecipações Carnês Solicitações 2 P…" at bounding box center [535, 357] width 691 height 434
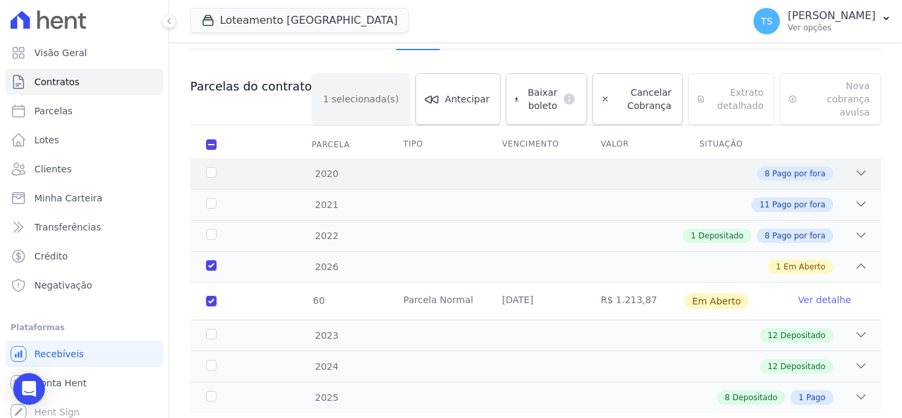
scroll to position [134, 0]
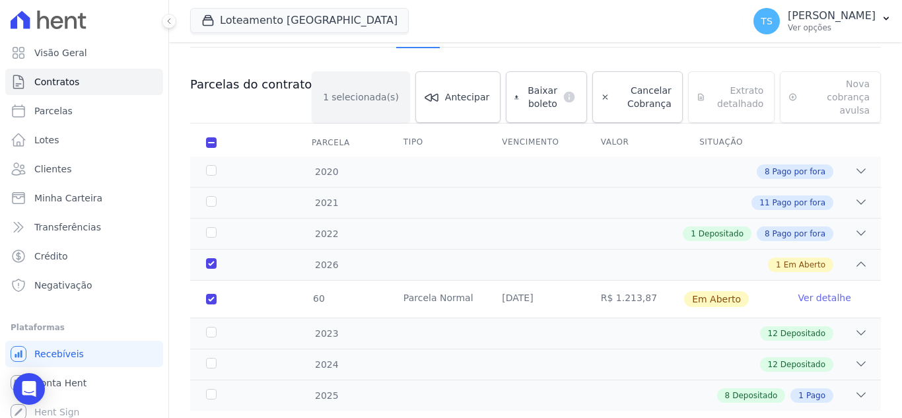
click at [814, 291] on link "Ver detalhe" at bounding box center [824, 297] width 53 height 13
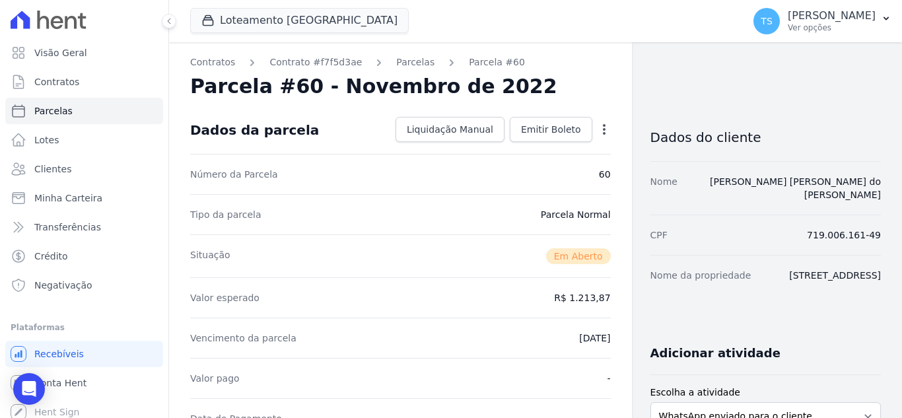
click at [556, 344] on div "Vencimento da parcela 30/12/2026" at bounding box center [400, 338] width 421 height 40
click at [579, 343] on dd "[DATE]" at bounding box center [594, 337] width 31 height 13
click at [600, 133] on icon "button" at bounding box center [604, 129] width 13 height 13
click at [541, 145] on link "Alterar" at bounding box center [547, 147] width 116 height 24
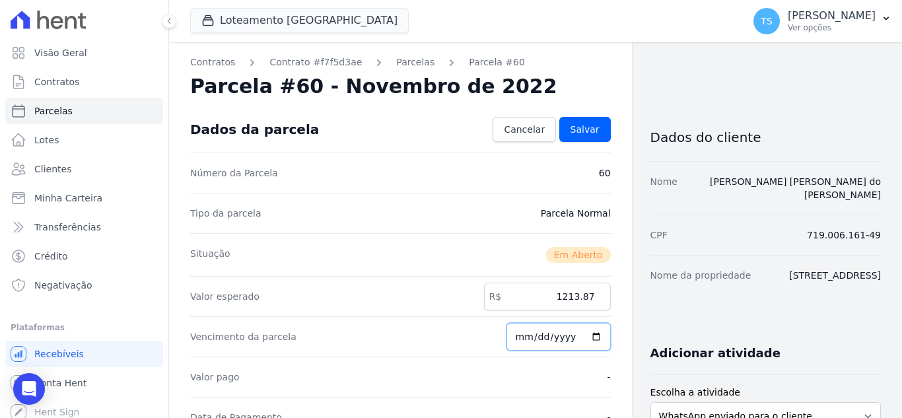
click at [526, 334] on input "2026-12-30" at bounding box center [558, 337] width 104 height 28
click at [555, 337] on input "2026-12-30" at bounding box center [558, 337] width 104 height 28
click at [589, 337] on input "2026-12-30" at bounding box center [558, 337] width 104 height 28
click at [592, 338] on input "2026-12-30" at bounding box center [558, 337] width 104 height 28
type input "2025-10-30"
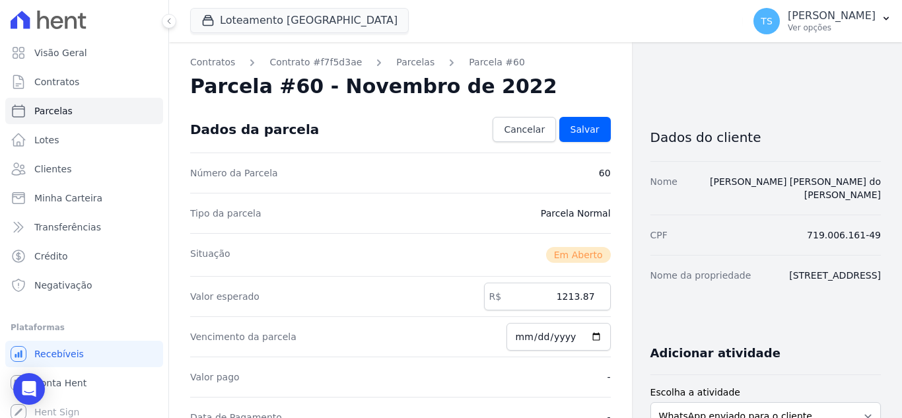
click at [601, 270] on div "Situação Em Aberto" at bounding box center [400, 254] width 421 height 43
click at [594, 126] on link "Salvar" at bounding box center [585, 129] width 52 height 25
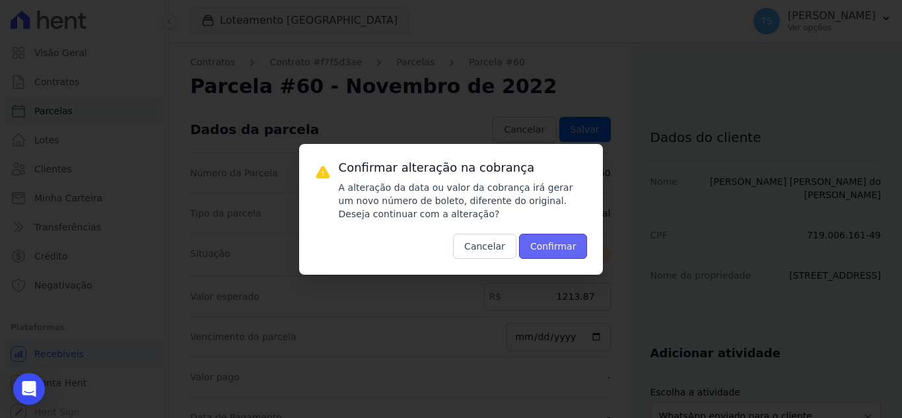
click at [556, 246] on button "Confirmar" at bounding box center [553, 246] width 69 height 25
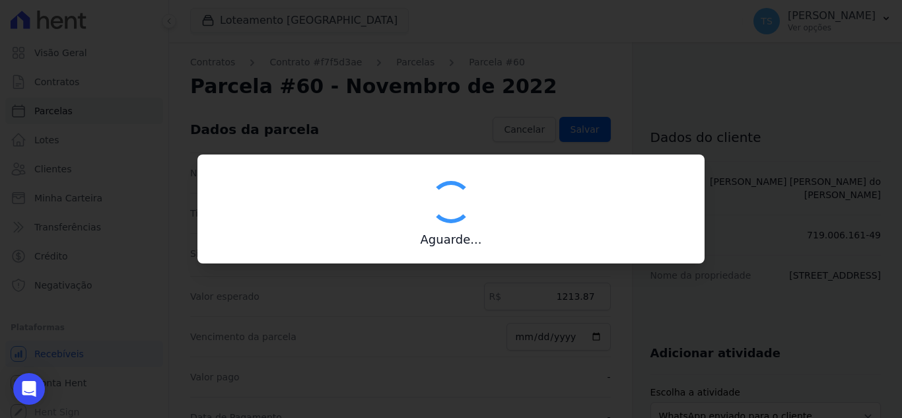
type input "00190000090335103300000686767179712500000121387"
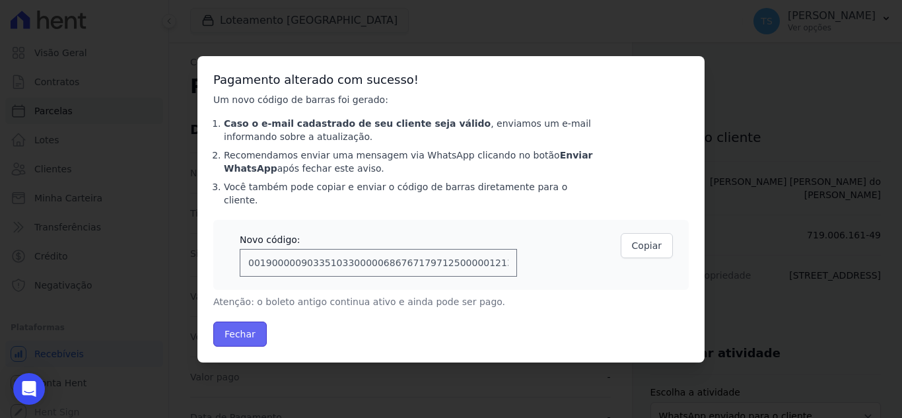
click at [238, 329] on button "Fechar" at bounding box center [239, 334] width 53 height 25
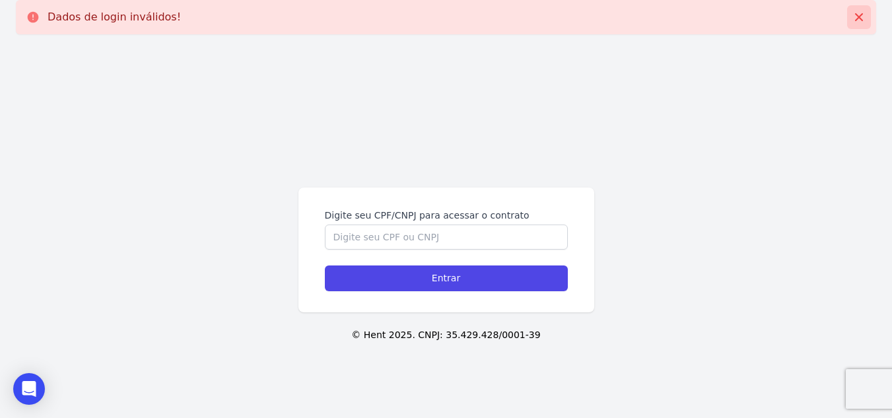
click at [860, 17] on icon at bounding box center [859, 17] width 8 height 8
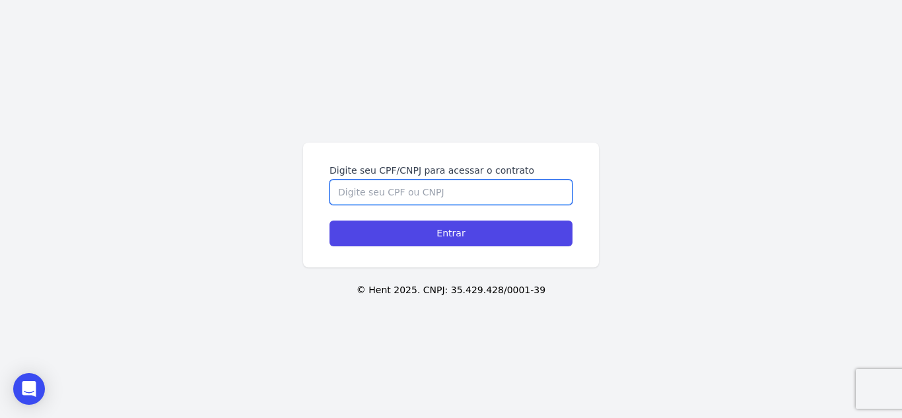
click at [406, 190] on input "Digite seu CPF/CNPJ para acessar o contrato" at bounding box center [450, 192] width 243 height 25
paste input "719.006.161-49"
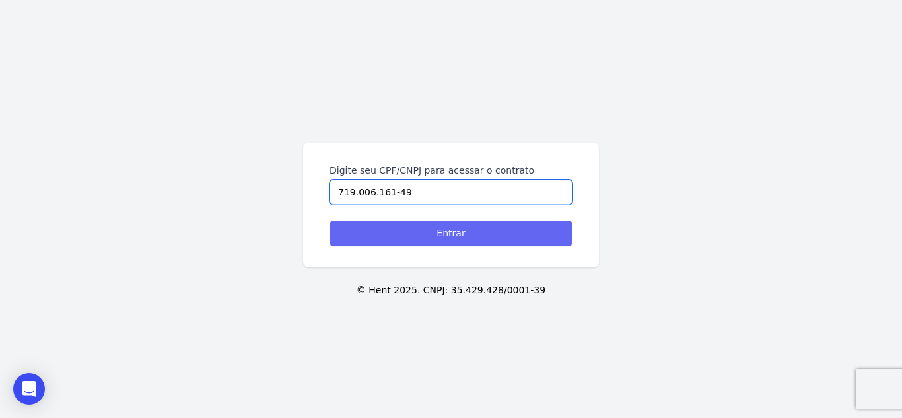
type input "719.006.161-49"
click at [427, 223] on input "Entrar" at bounding box center [450, 234] width 243 height 26
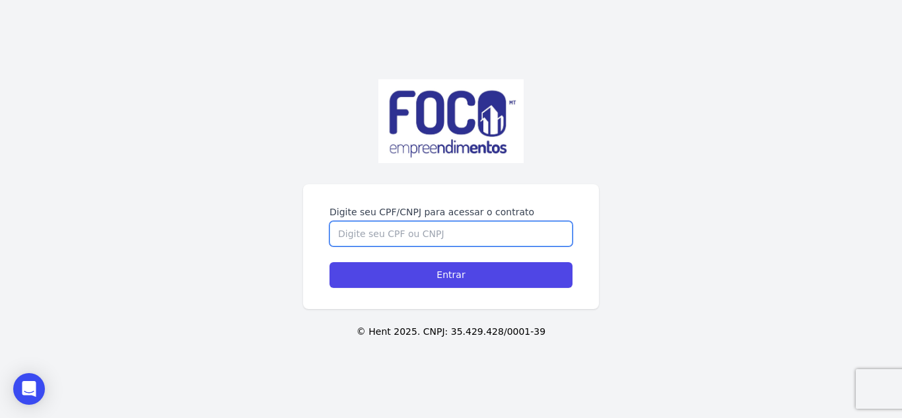
click at [422, 231] on input "Digite seu CPF/CNPJ para acessar o contrato" at bounding box center [450, 233] width 243 height 25
paste input "719.006.161-49"
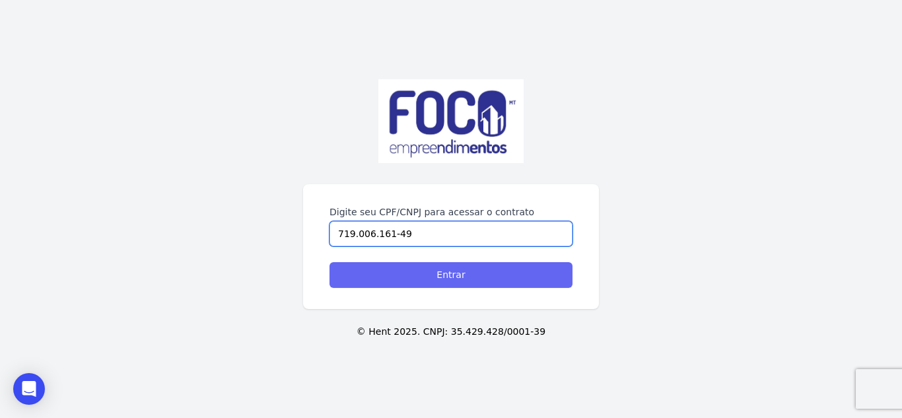
type input "719.006.161-49"
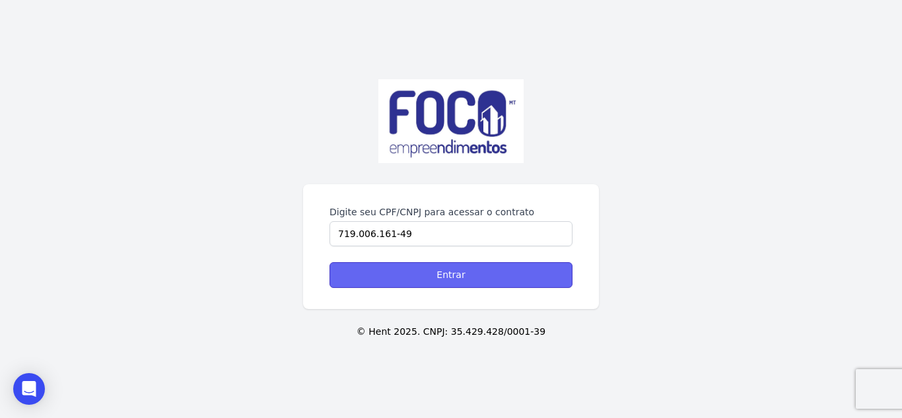
click at [424, 271] on input "Entrar" at bounding box center [450, 275] width 243 height 26
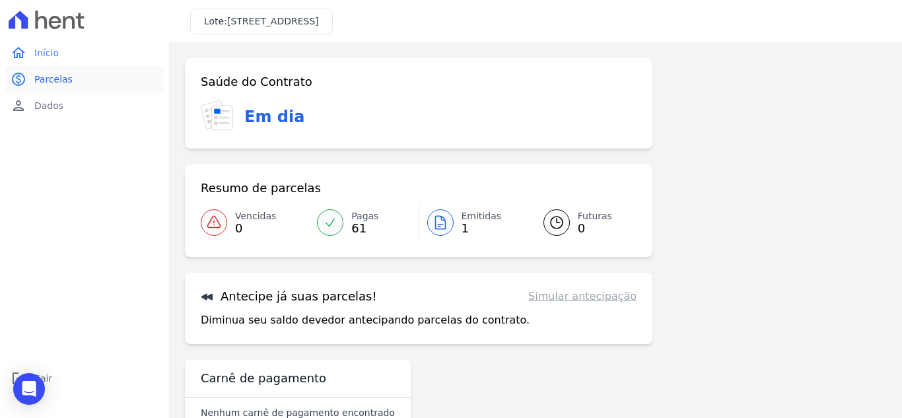
click at [50, 81] on span "Parcelas" at bounding box center [53, 79] width 38 height 13
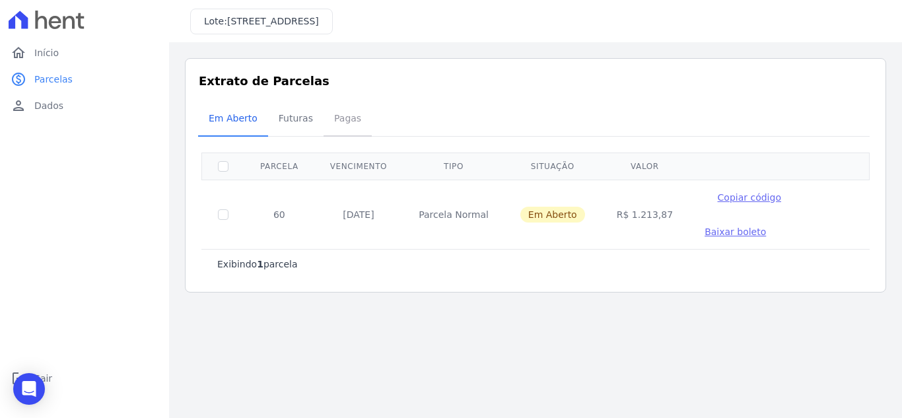
click at [343, 118] on span "Pagas" at bounding box center [347, 118] width 43 height 26
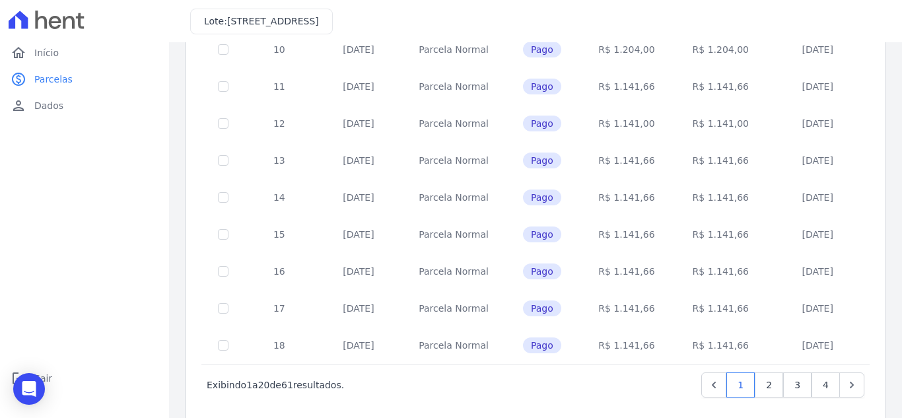
scroll to position [578, 0]
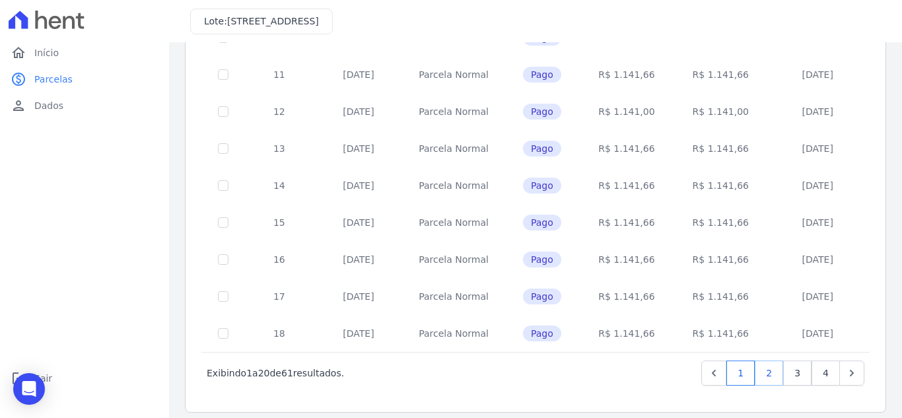
click at [759, 367] on link "2" at bounding box center [769, 373] width 28 height 25
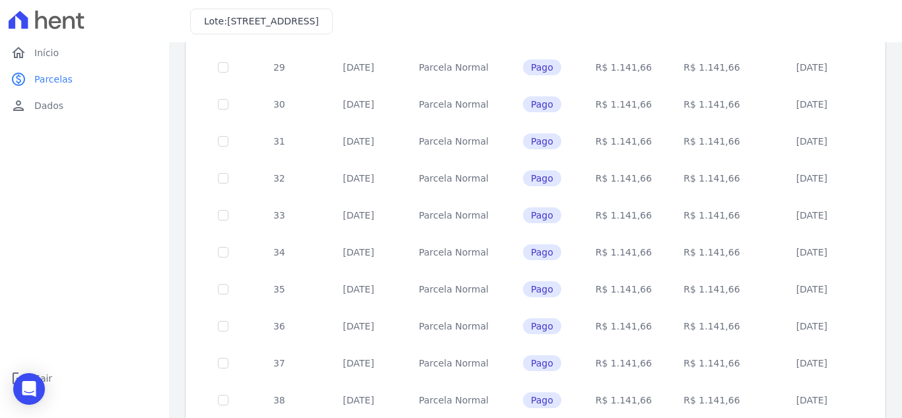
scroll to position [578, 0]
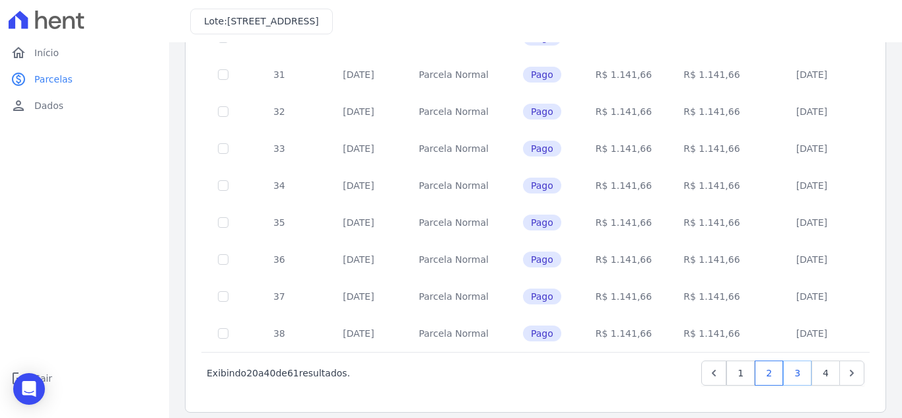
click at [783, 366] on link "3" at bounding box center [797, 373] width 28 height 25
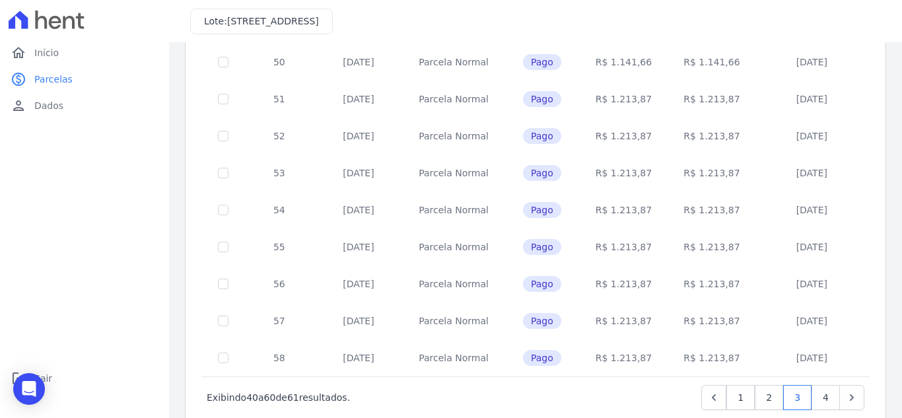
scroll to position [578, 0]
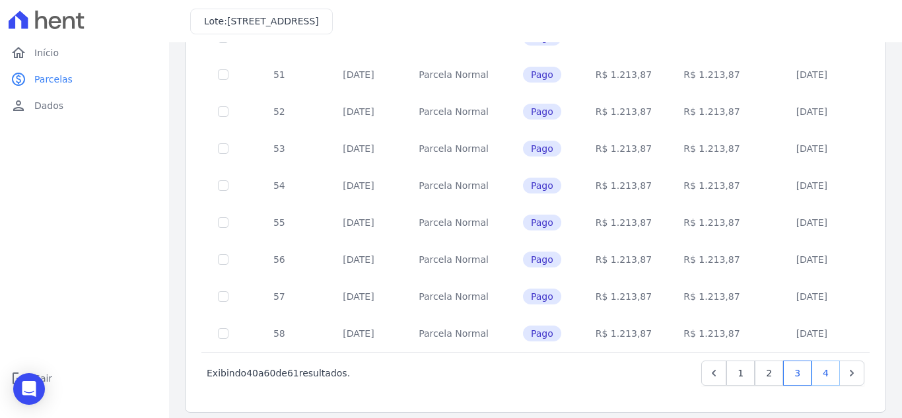
click at [813, 364] on link "4" at bounding box center [826, 373] width 28 height 25
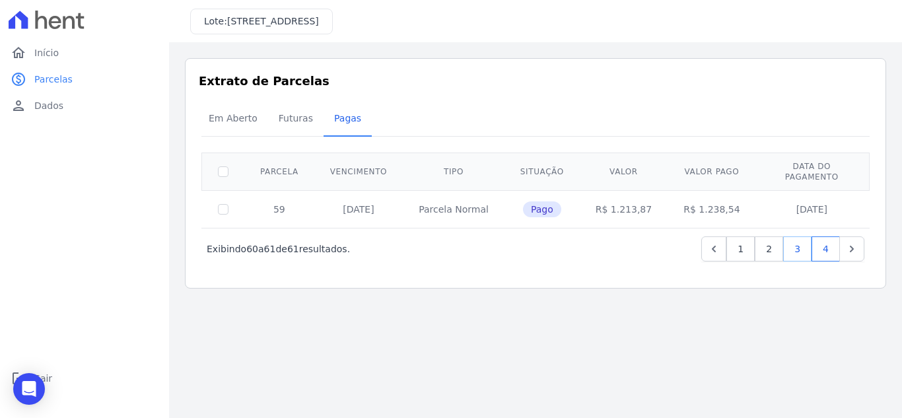
click at [794, 239] on link "3" at bounding box center [797, 248] width 28 height 25
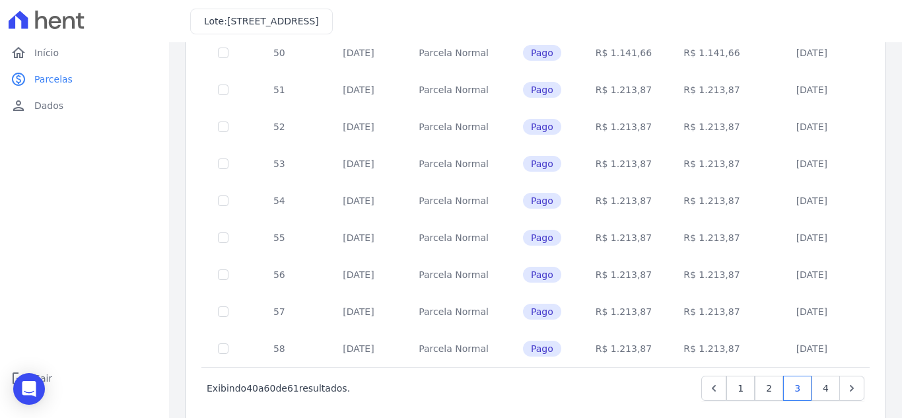
scroll to position [578, 0]
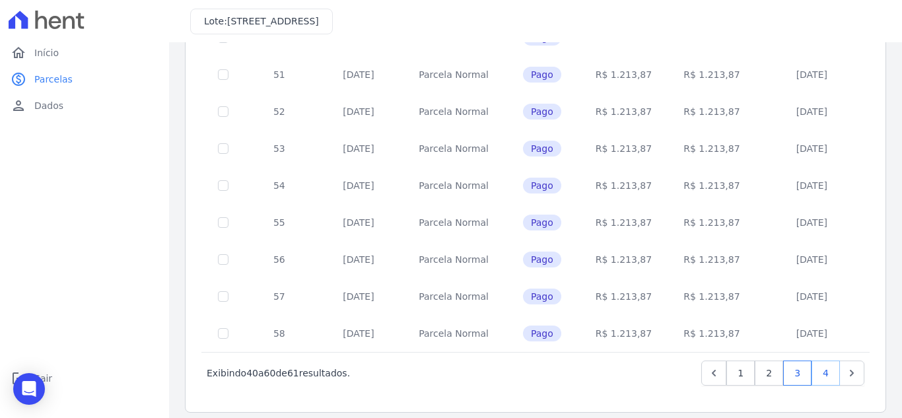
click at [812, 364] on link "4" at bounding box center [826, 373] width 28 height 25
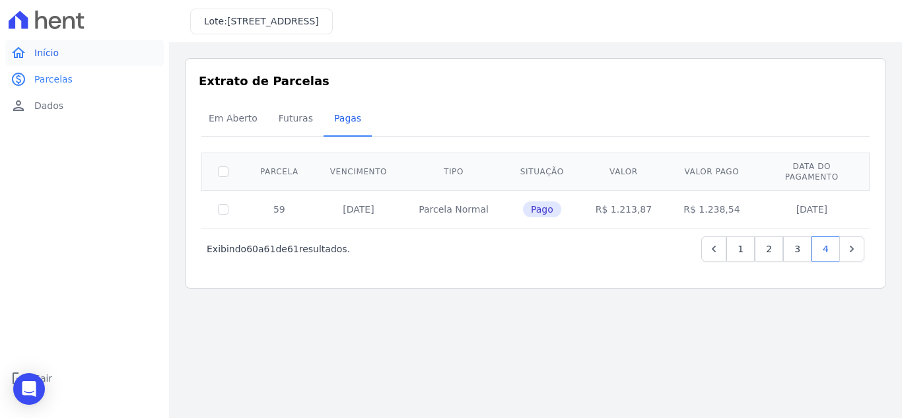
click at [53, 57] on span "Início" at bounding box center [46, 52] width 24 height 13
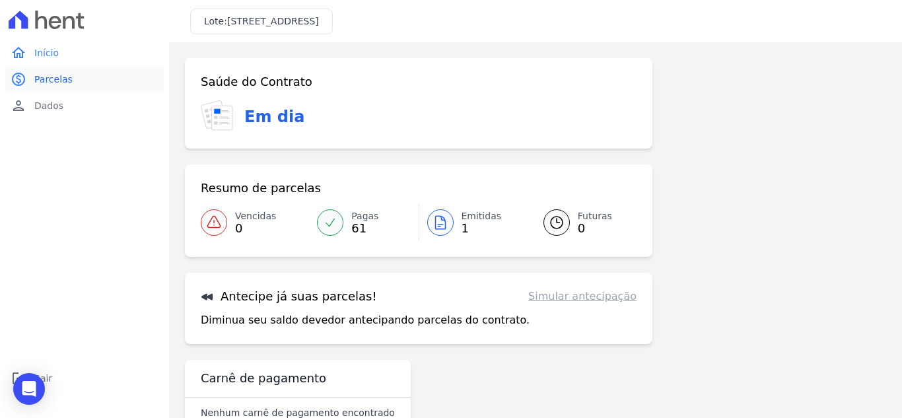
click at [57, 80] on span "Parcelas" at bounding box center [53, 79] width 38 height 13
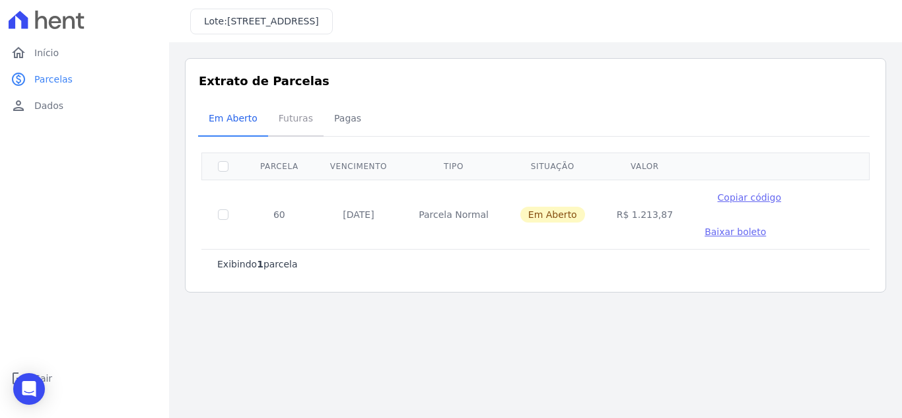
click at [291, 120] on span "Futuras" at bounding box center [296, 118] width 50 height 26
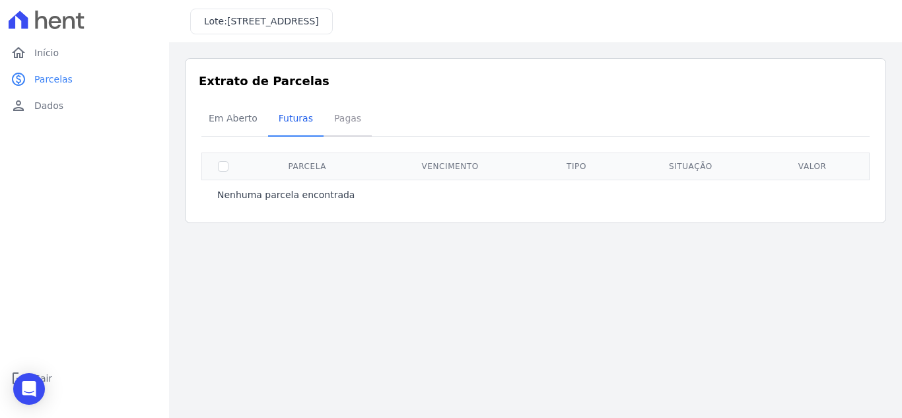
click at [339, 117] on span "Pagas" at bounding box center [347, 118] width 43 height 26
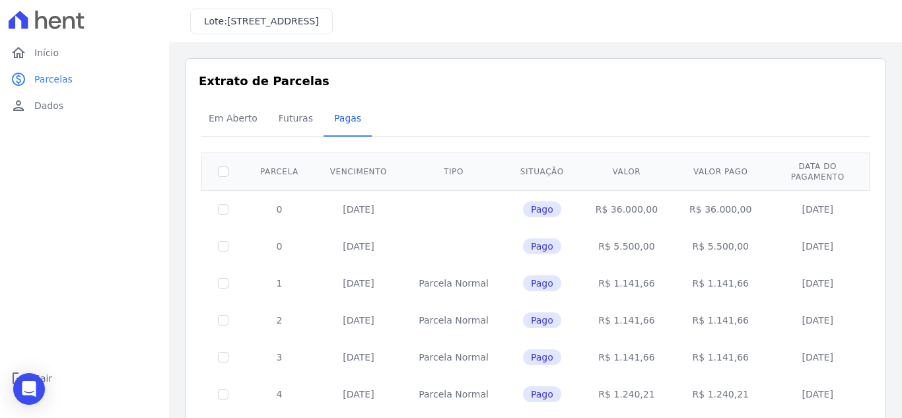
scroll to position [66, 0]
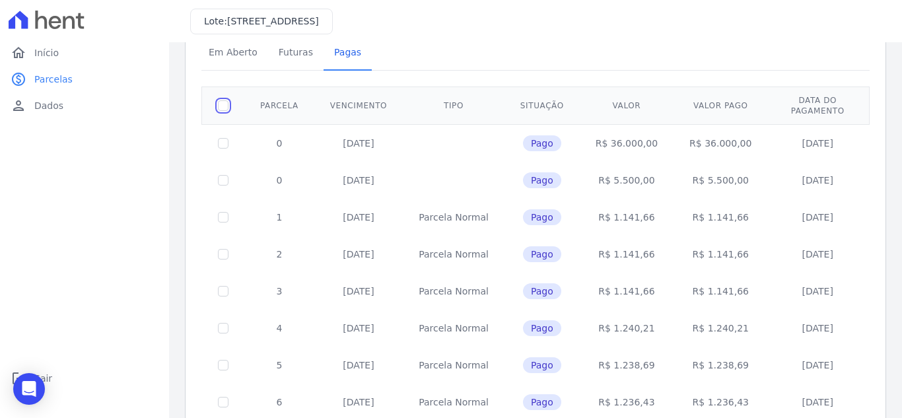
click at [219, 100] on input "checkbox" at bounding box center [223, 105] width 11 height 11
click at [221, 100] on input "checkbox" at bounding box center [223, 105] width 11 height 11
checkbox input "false"
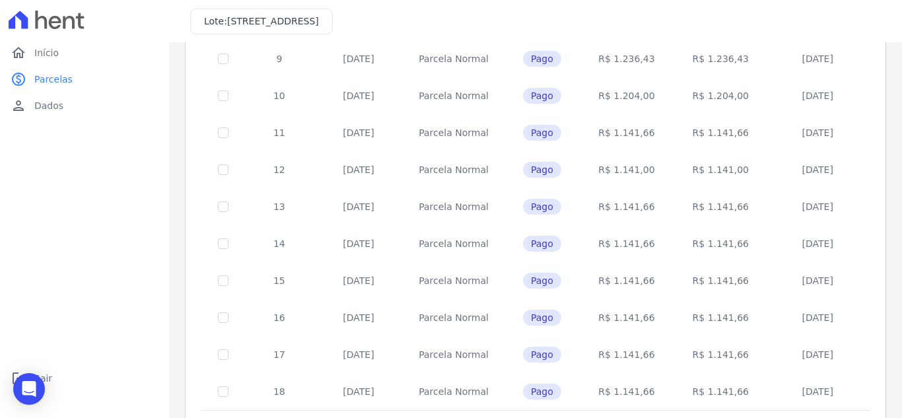
scroll to position [578, 0]
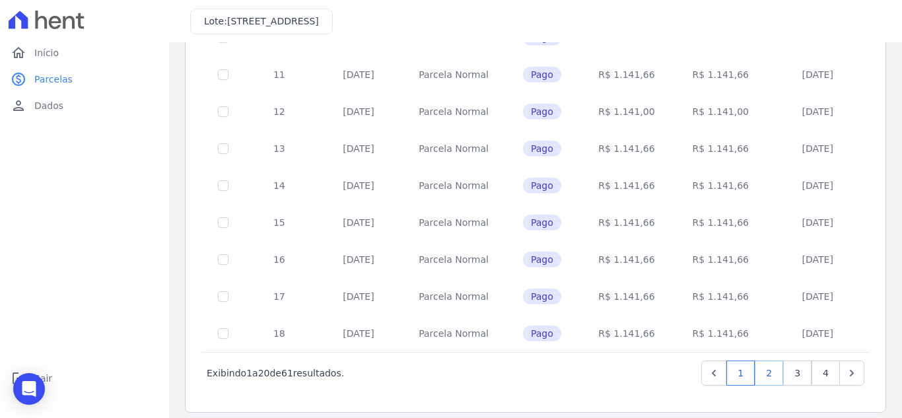
click at [760, 368] on link "2" at bounding box center [769, 373] width 28 height 25
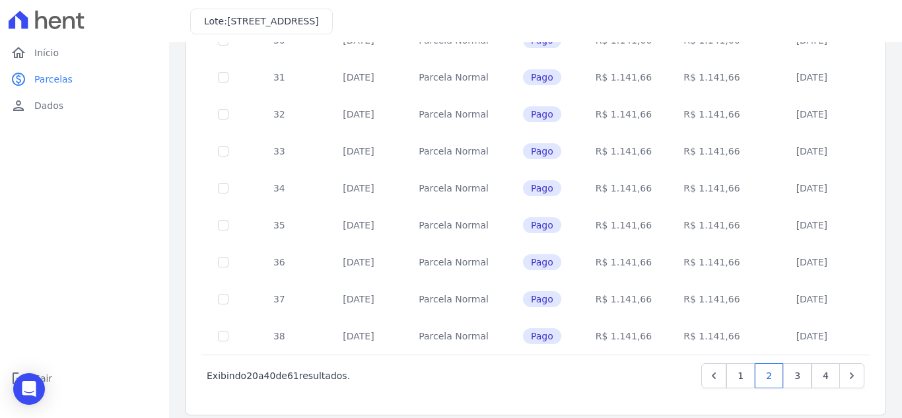
scroll to position [578, 0]
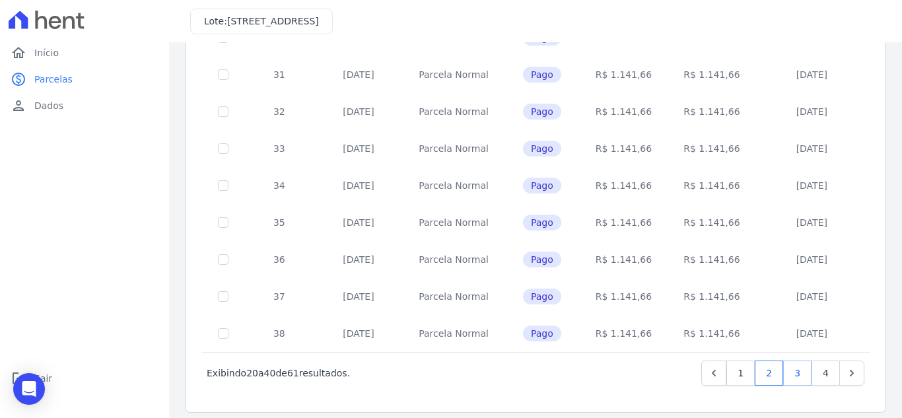
click at [787, 364] on link "3" at bounding box center [797, 373] width 28 height 25
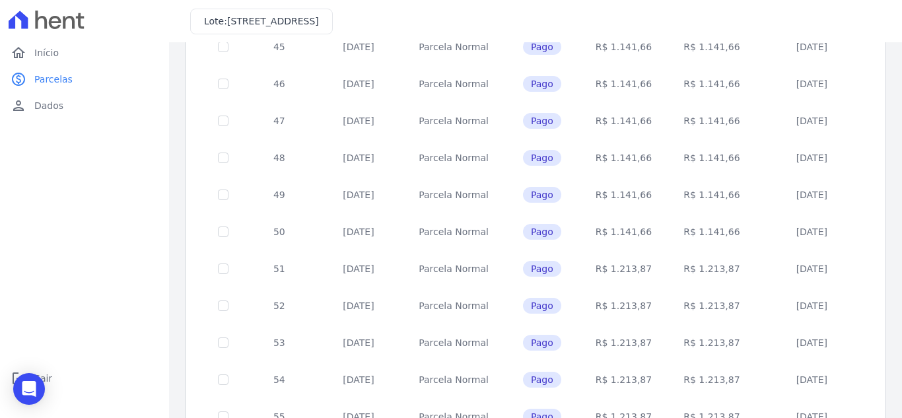
scroll to position [578, 0]
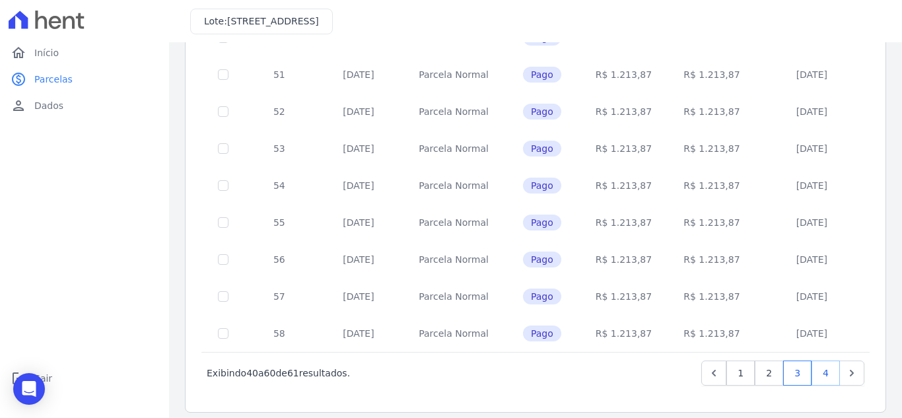
click at [812, 362] on link "4" at bounding box center [826, 373] width 28 height 25
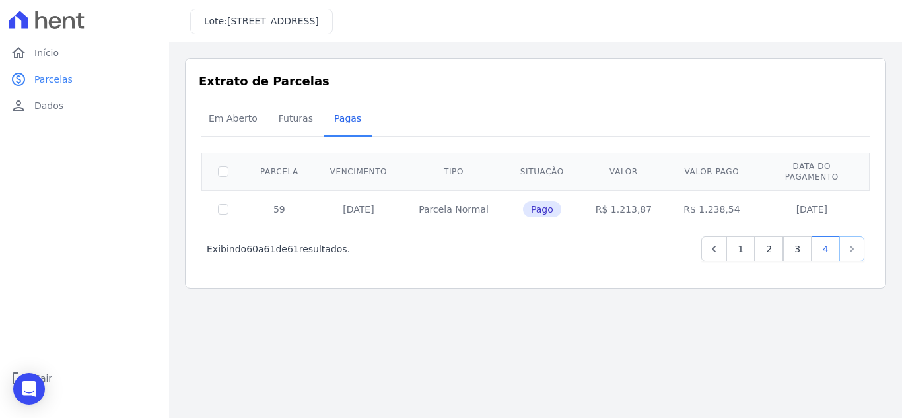
click at [846, 242] on icon "Next" at bounding box center [851, 248] width 13 height 13
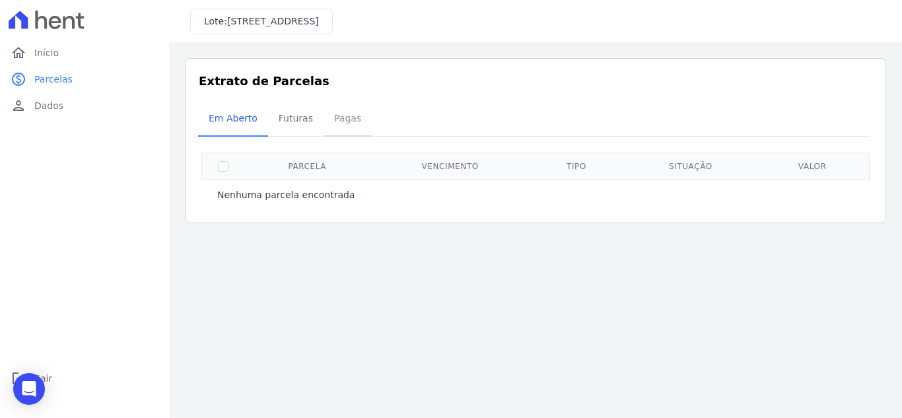
click at [349, 116] on span "Pagas" at bounding box center [347, 118] width 43 height 26
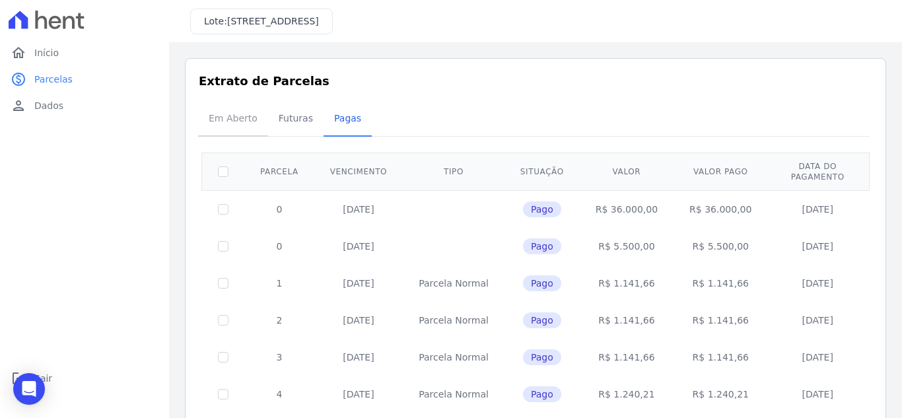
click at [240, 114] on span "Em Aberto" at bounding box center [233, 118] width 65 height 26
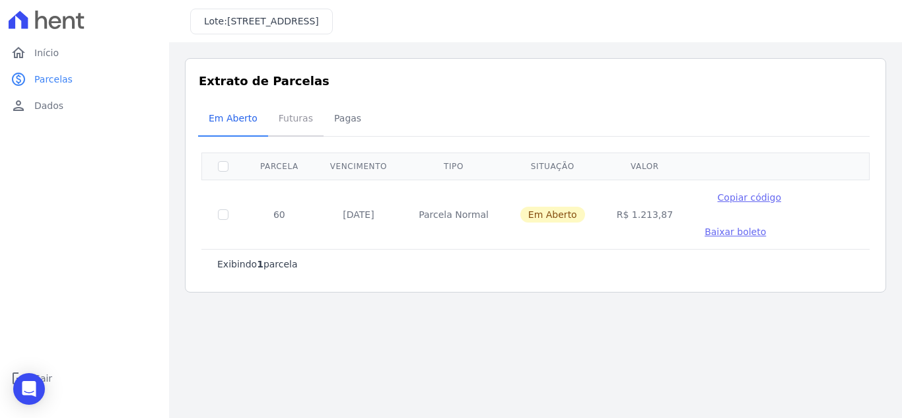
click at [292, 118] on span "Futuras" at bounding box center [296, 118] width 50 height 26
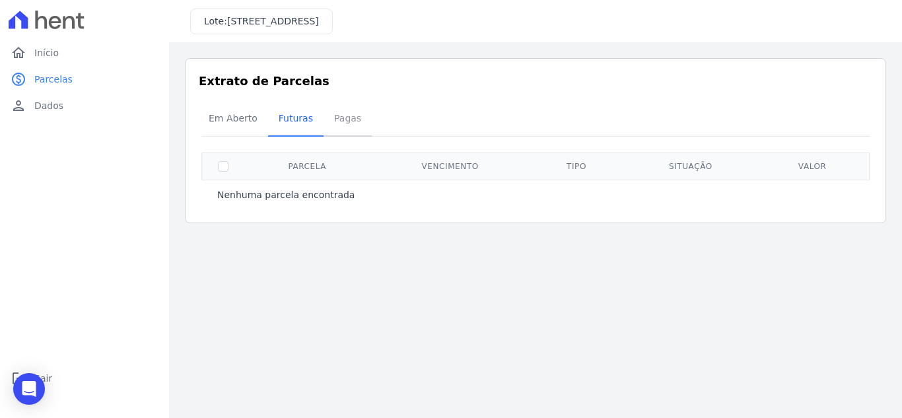
click at [335, 120] on span "Pagas" at bounding box center [347, 118] width 43 height 26
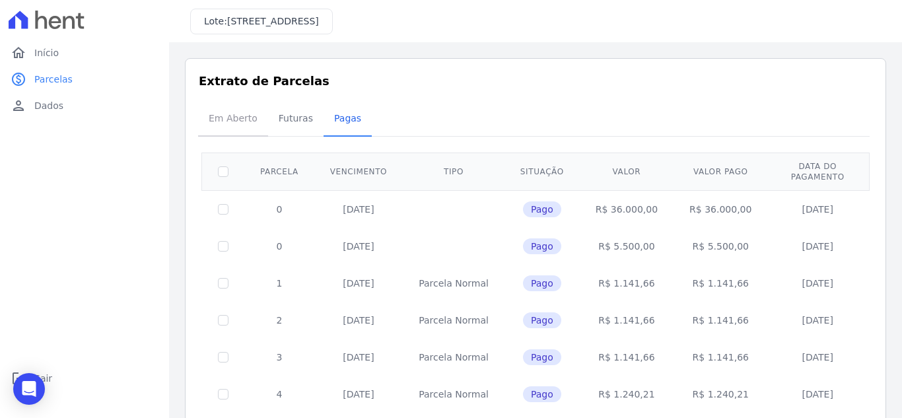
click at [246, 120] on span "Em Aberto" at bounding box center [233, 118] width 65 height 26
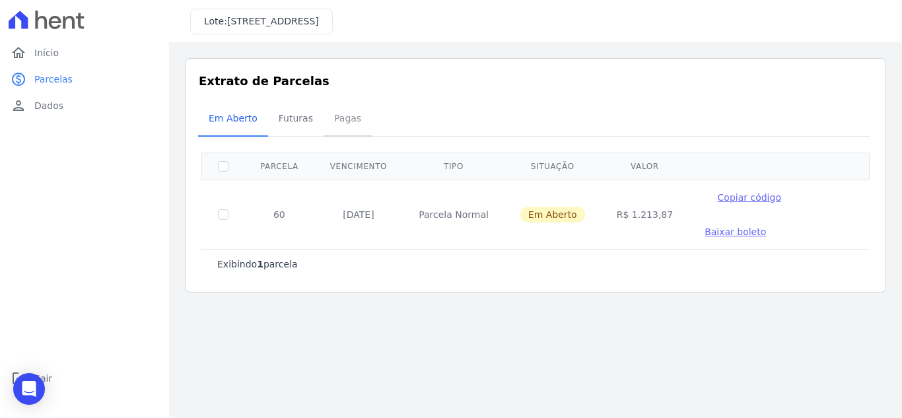
click at [341, 119] on span "Pagas" at bounding box center [347, 118] width 43 height 26
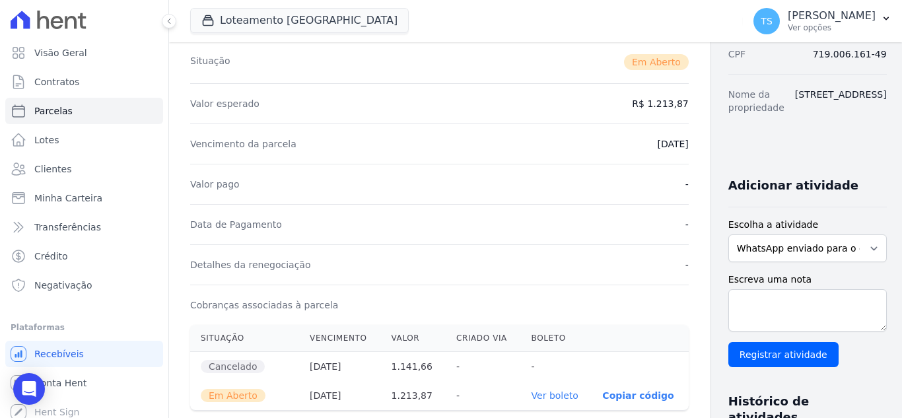
scroll to position [186, 0]
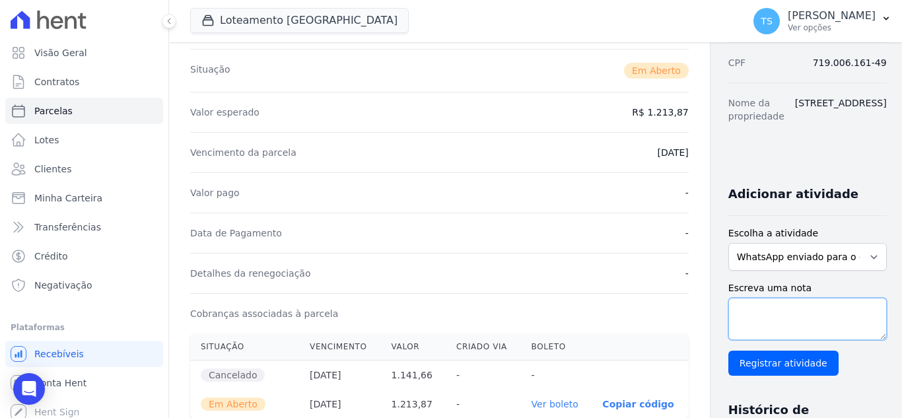
click at [763, 298] on textarea "Escreva uma nota" at bounding box center [807, 319] width 158 height 42
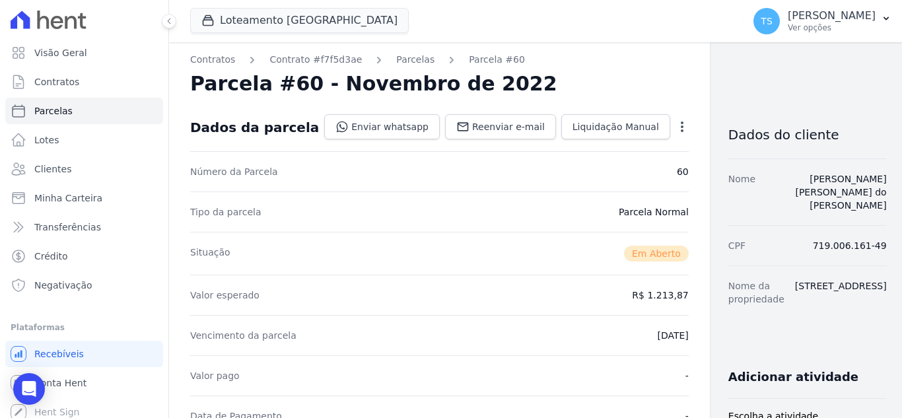
scroll to position [0, 0]
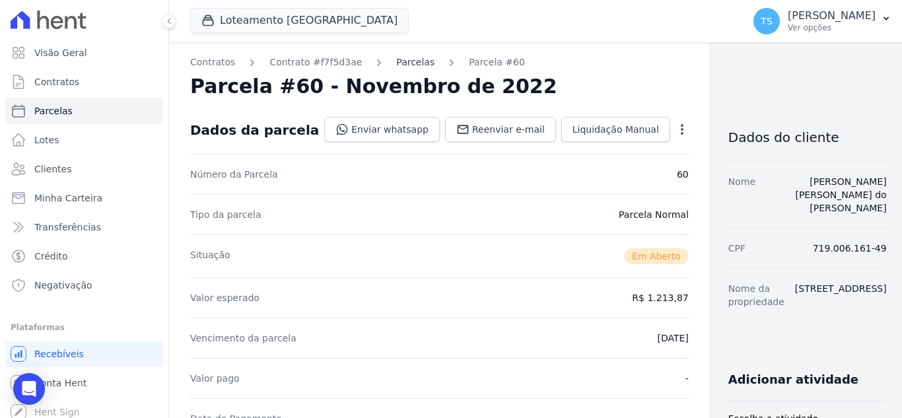
click at [400, 62] on link "Parcelas" at bounding box center [415, 62] width 38 height 14
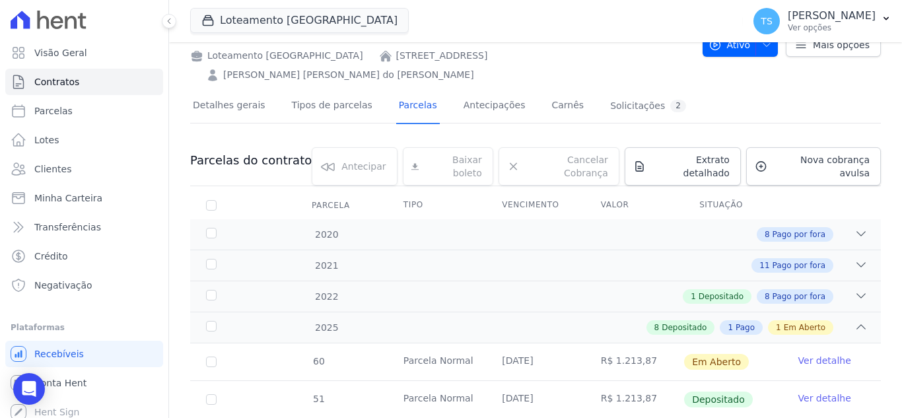
scroll to position [132, 0]
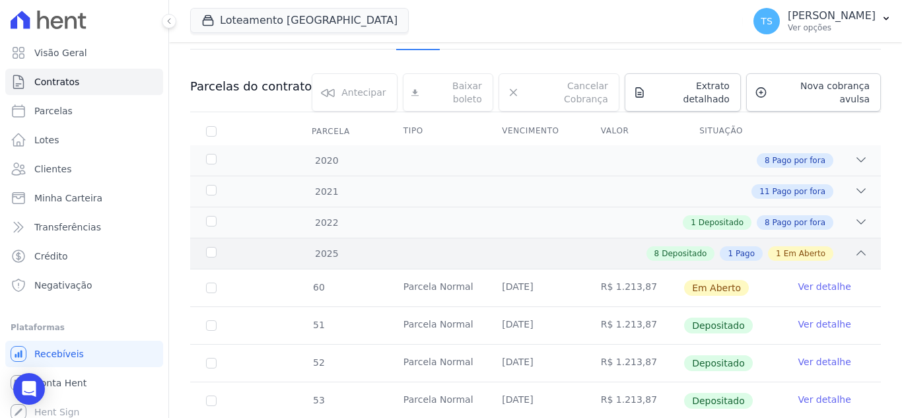
click at [854, 246] on icon at bounding box center [860, 252] width 13 height 13
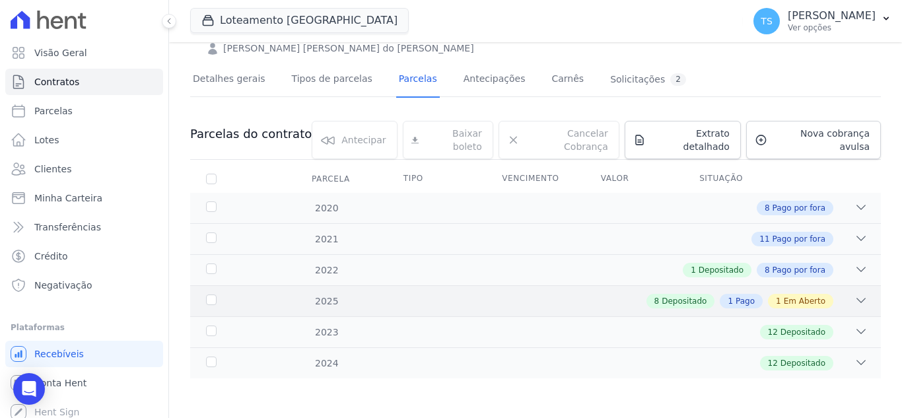
scroll to position [55, 0]
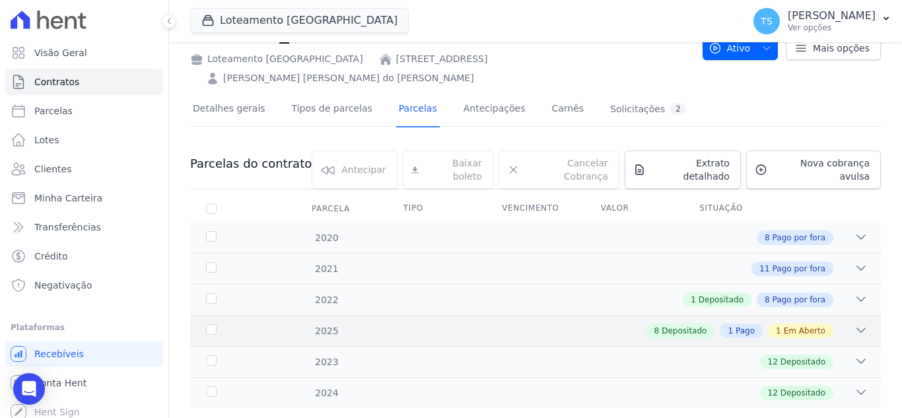
click at [854, 324] on icon at bounding box center [860, 330] width 13 height 13
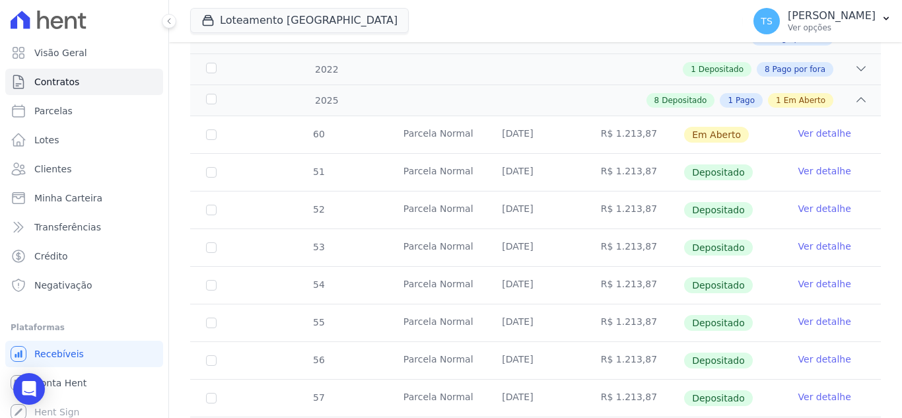
scroll to position [264, 0]
